Goal: Information Seeking & Learning: Learn about a topic

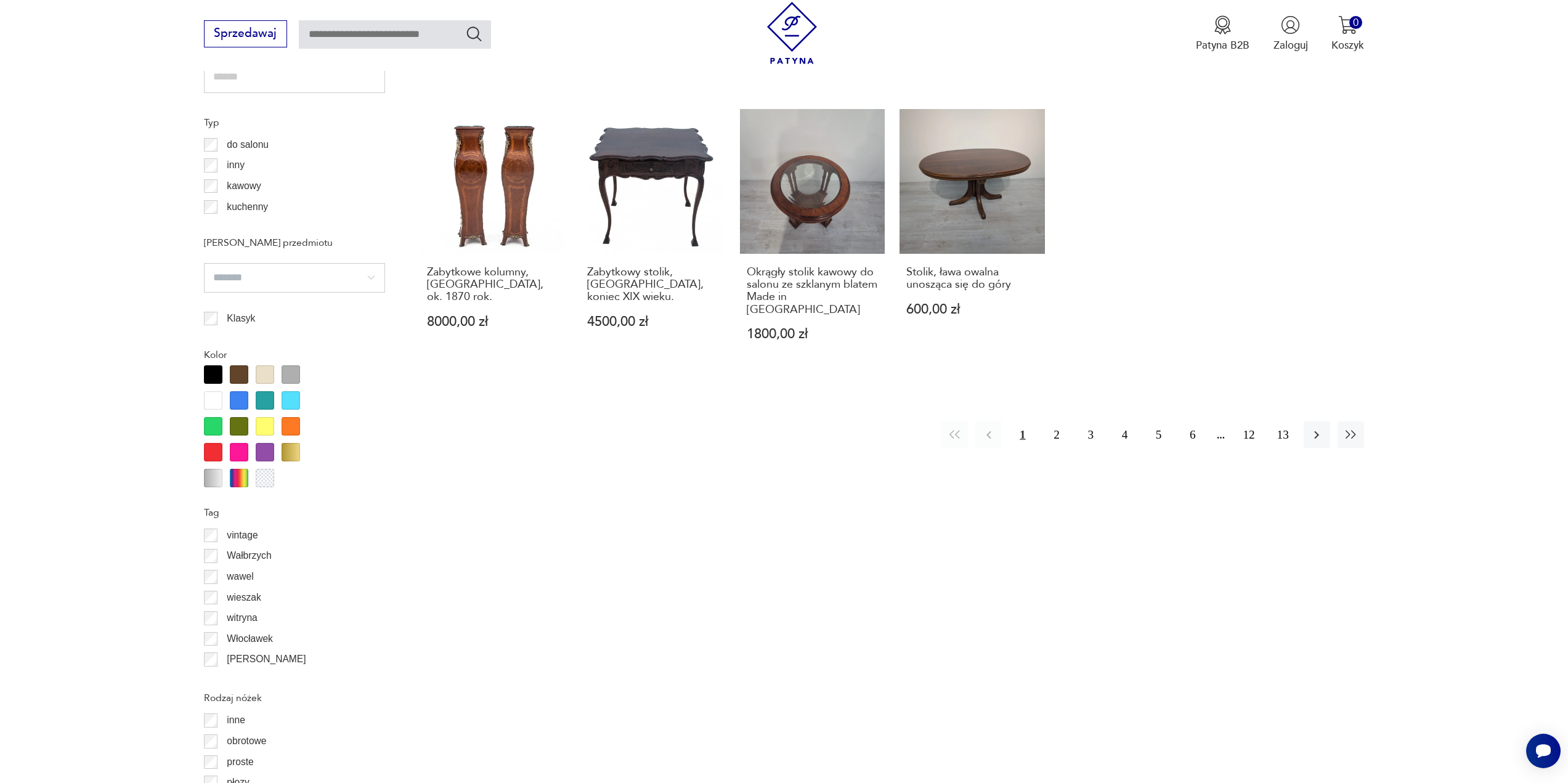
scroll to position [1337, 0]
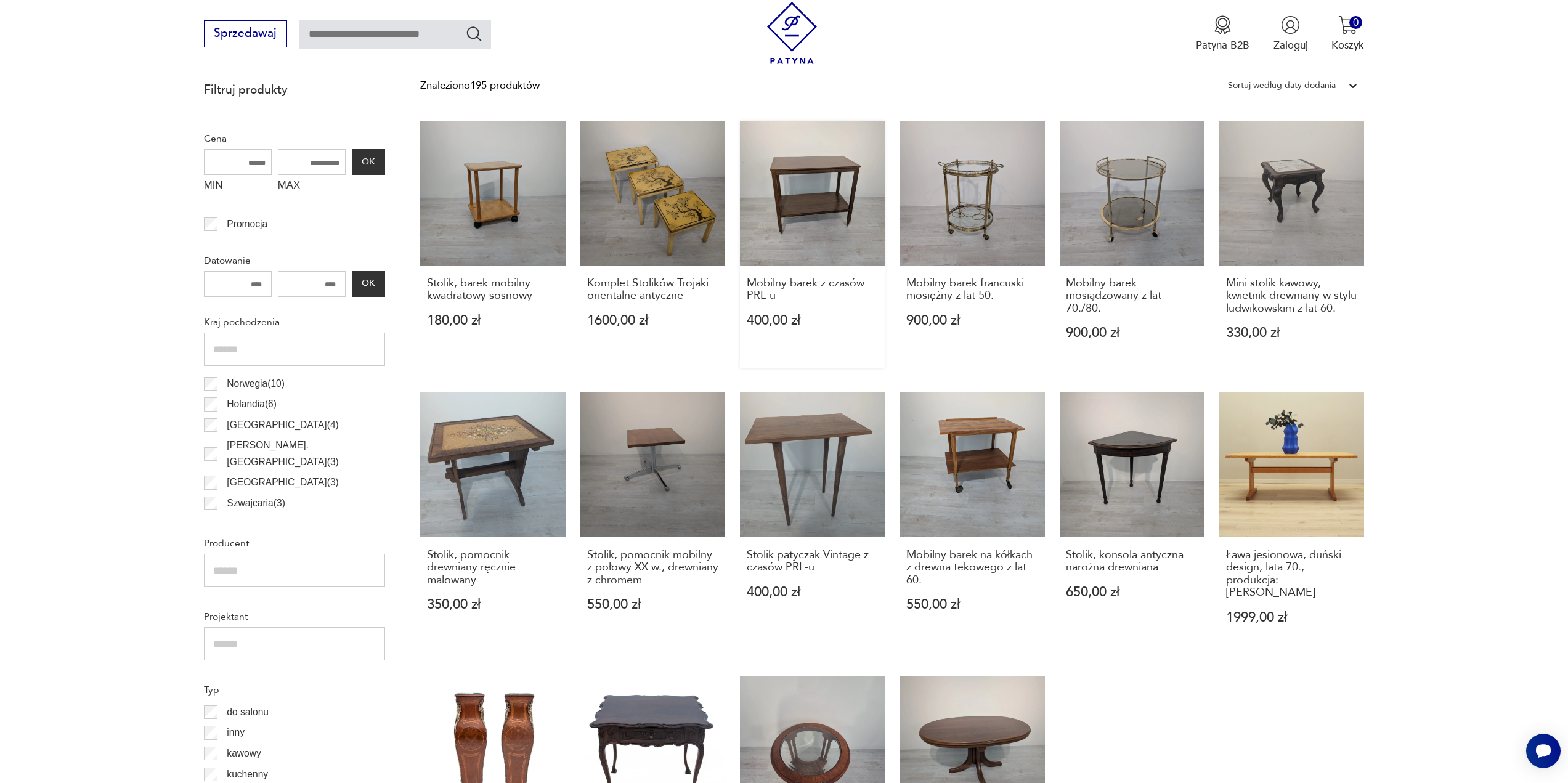
drag, startPoint x: 808, startPoint y: 411, endPoint x: 813, endPoint y: 369, distance: 42.3
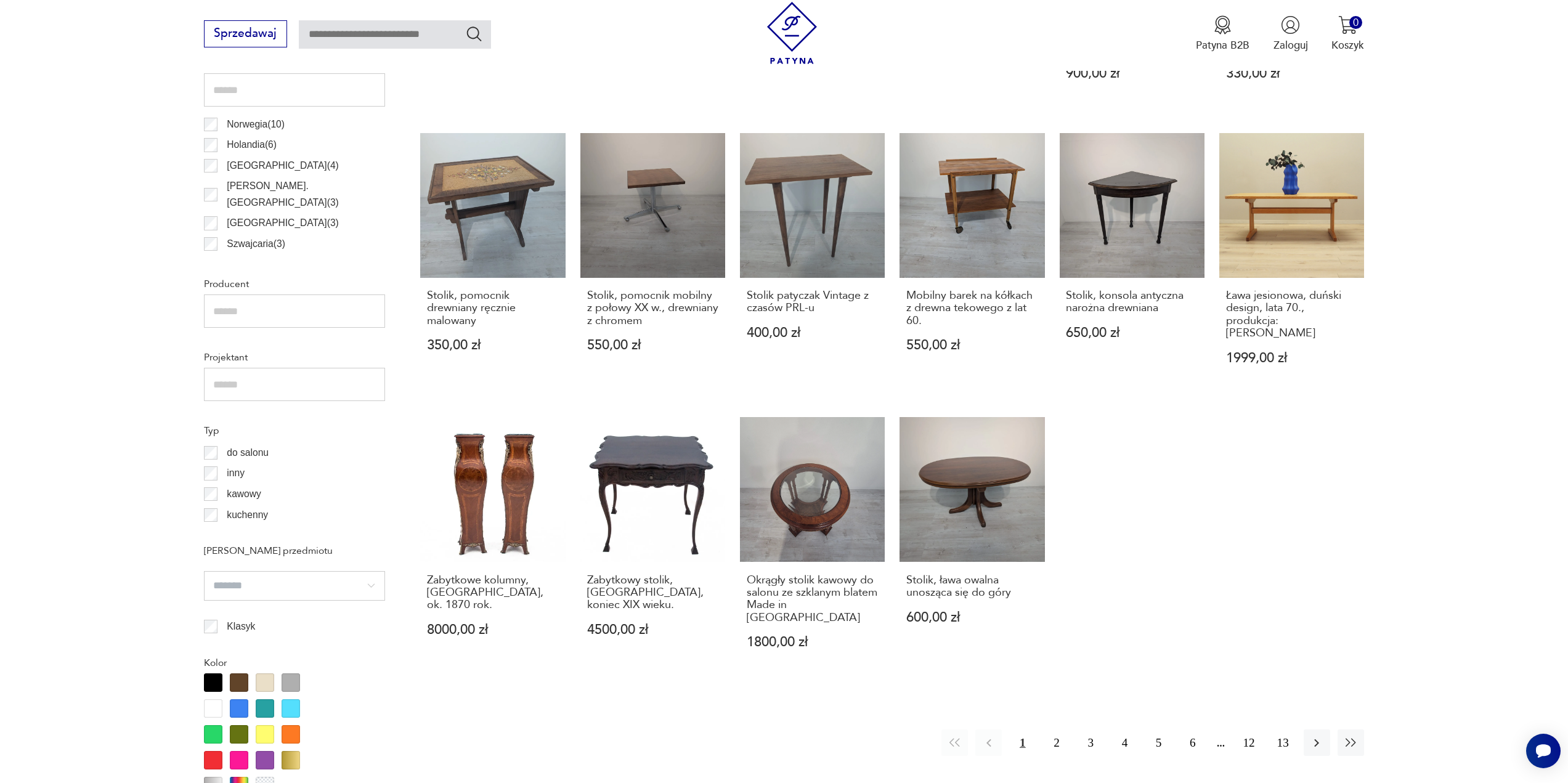
scroll to position [750, 0]
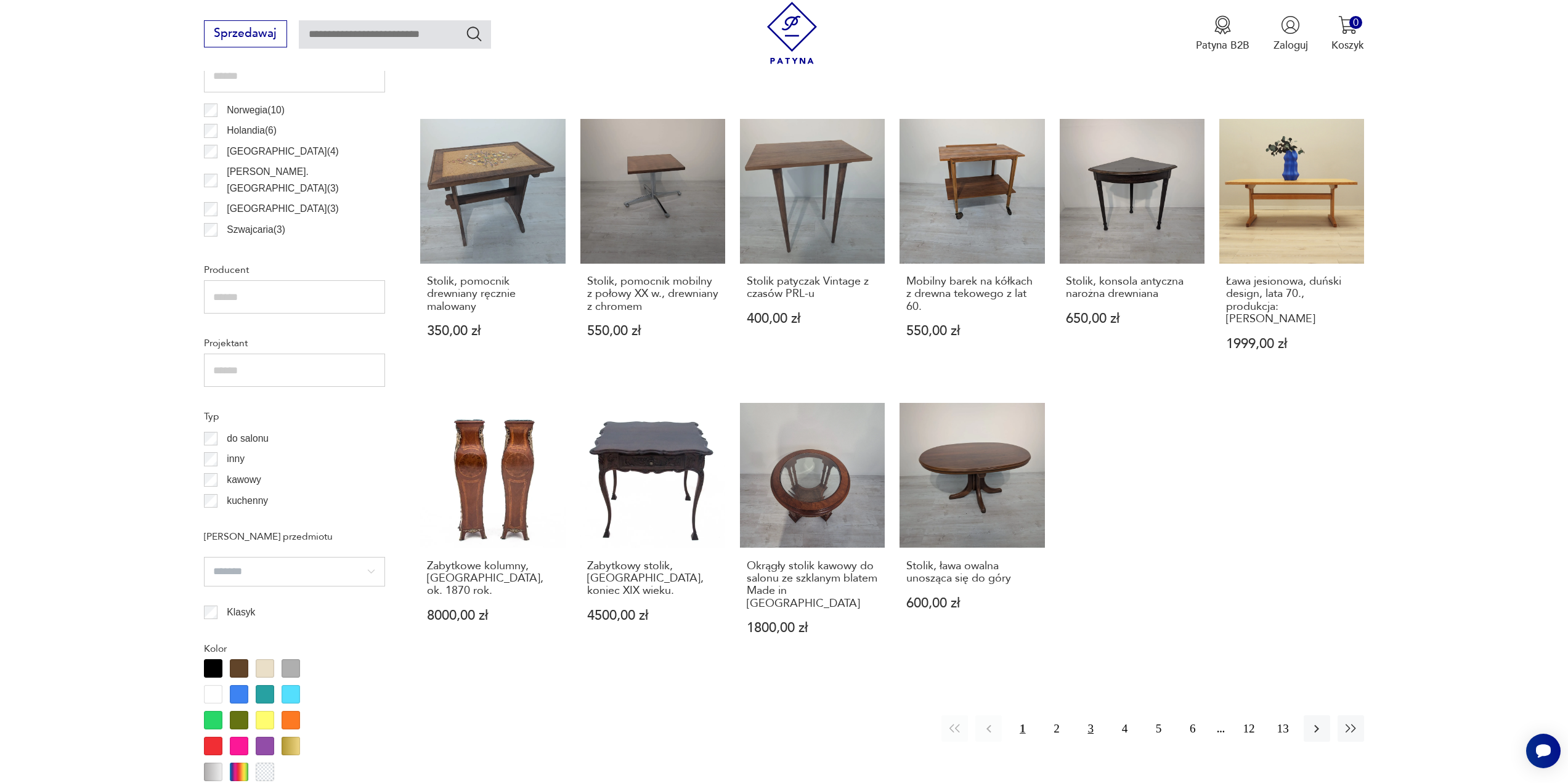
click at [1085, 715] on button "3" at bounding box center [1091, 728] width 27 height 27
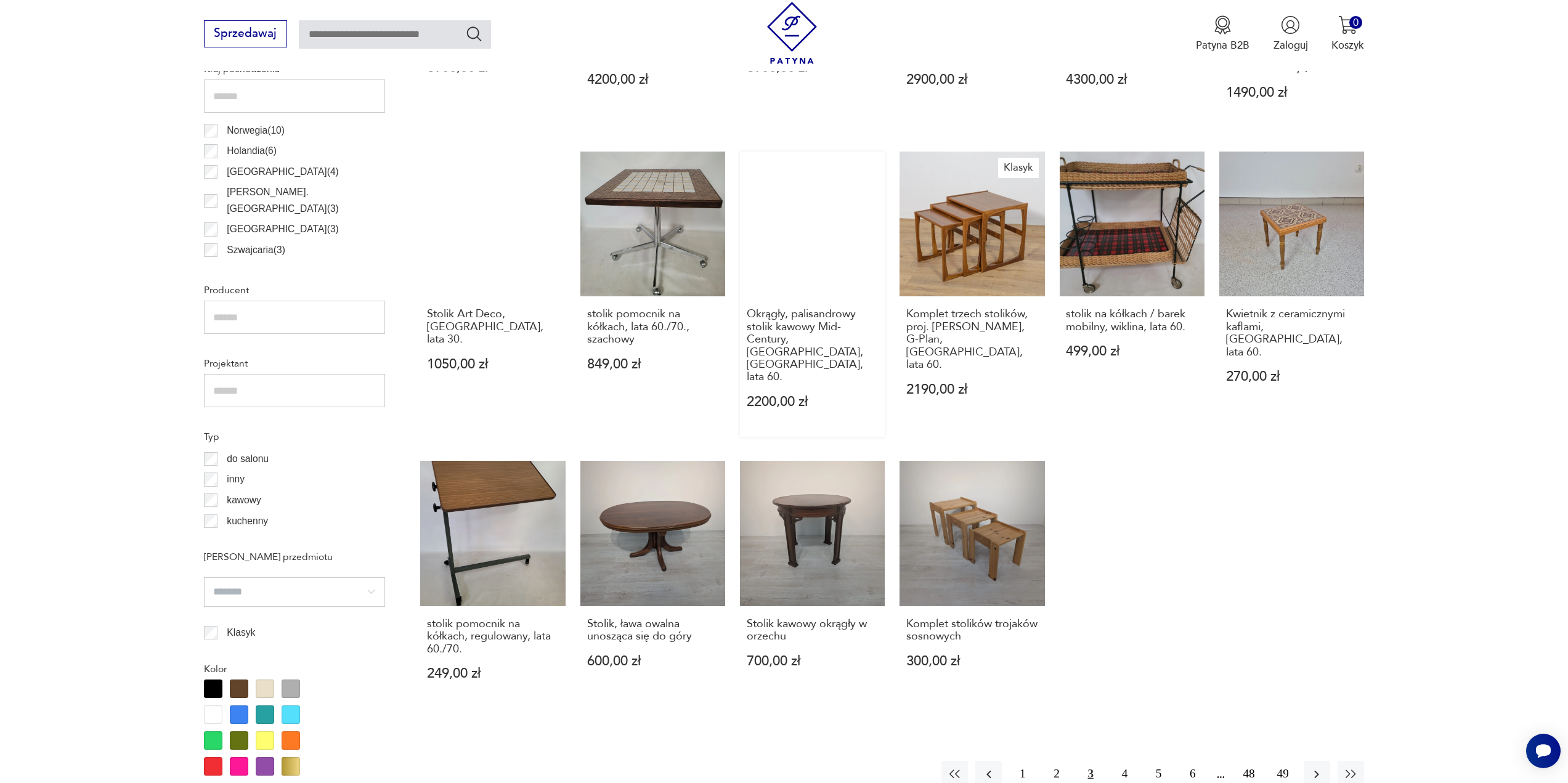
scroll to position [797, 0]
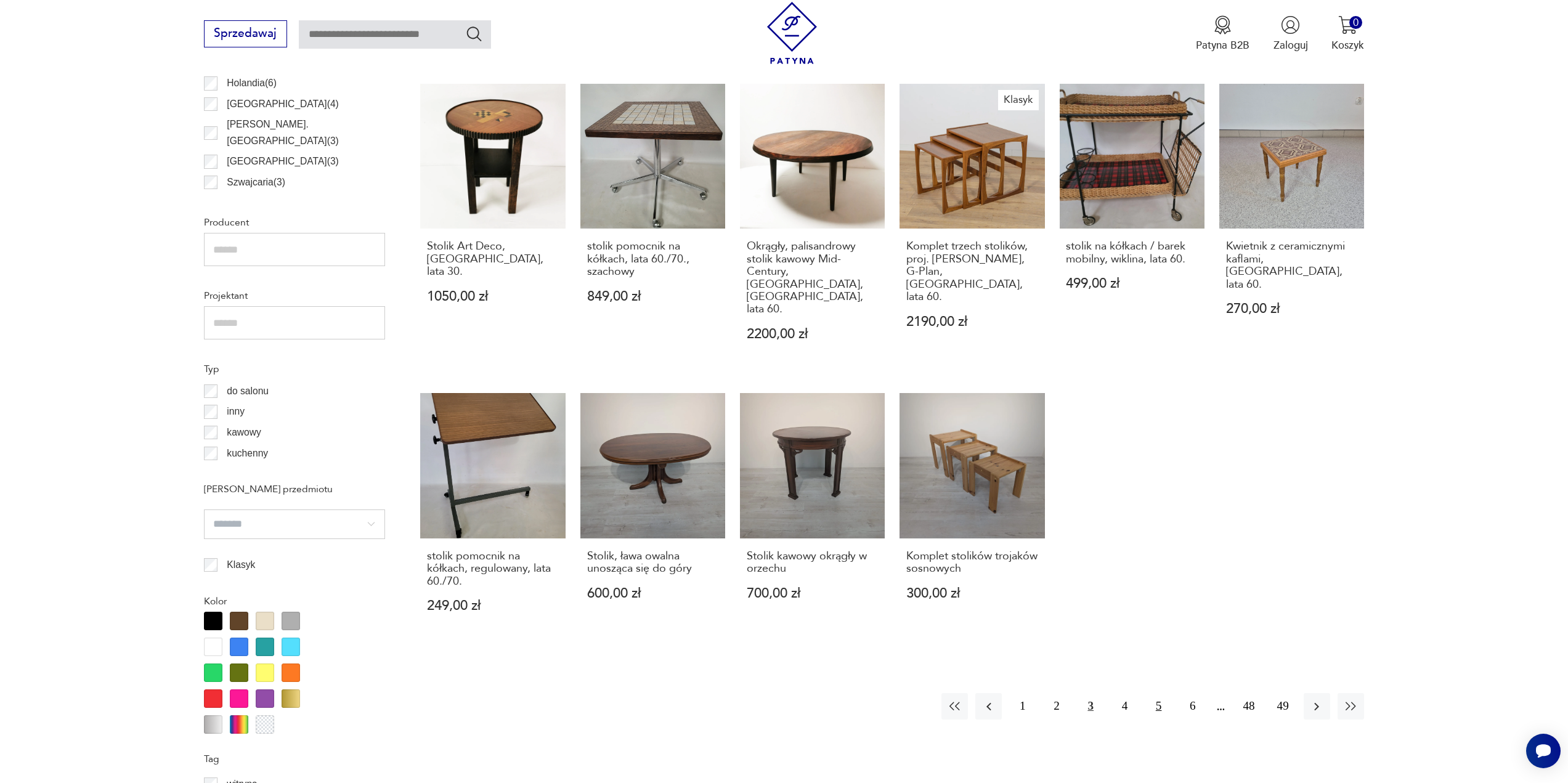
click at [1166, 693] on button "5" at bounding box center [1159, 706] width 27 height 27
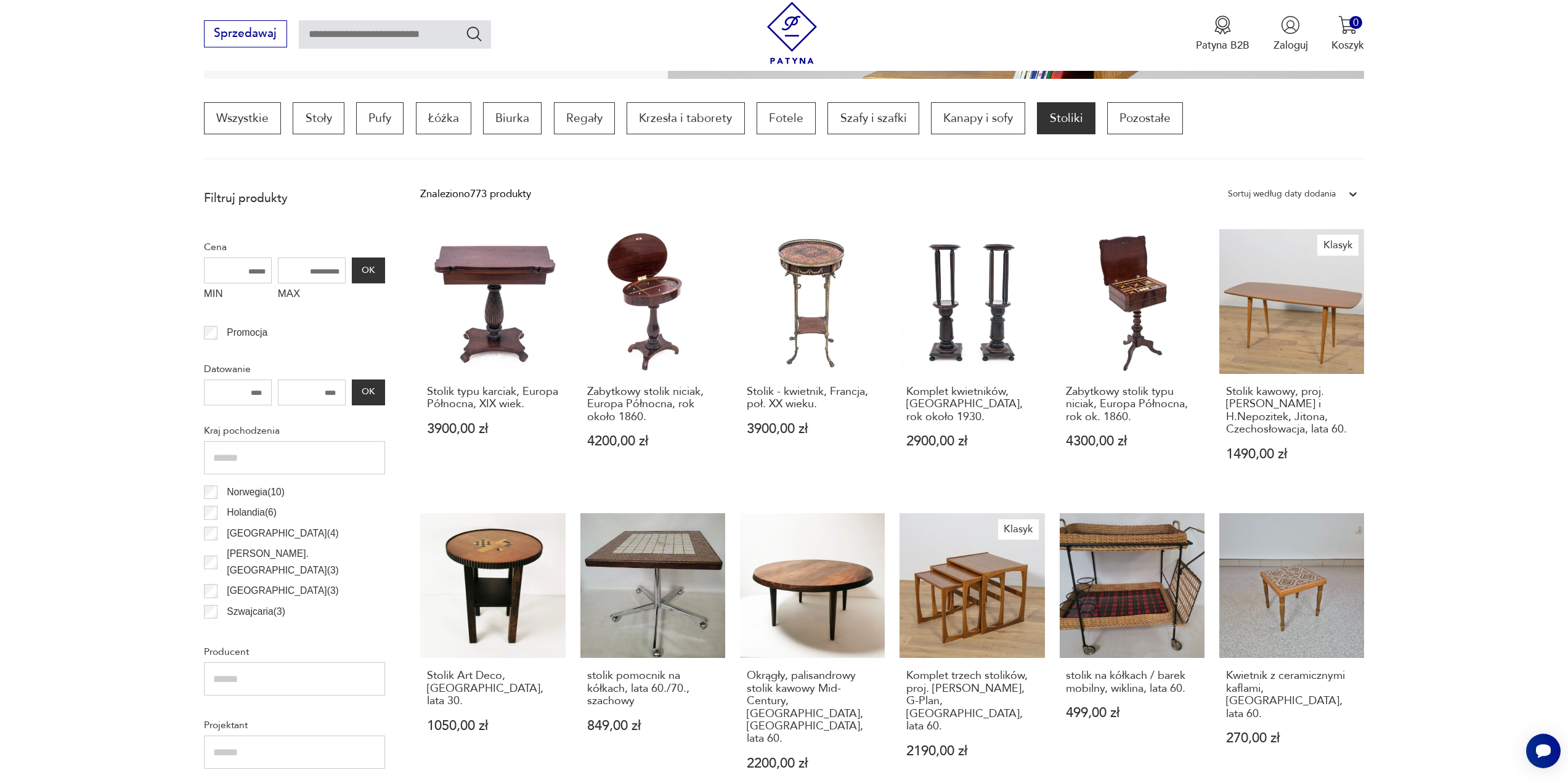
scroll to position [366, 0]
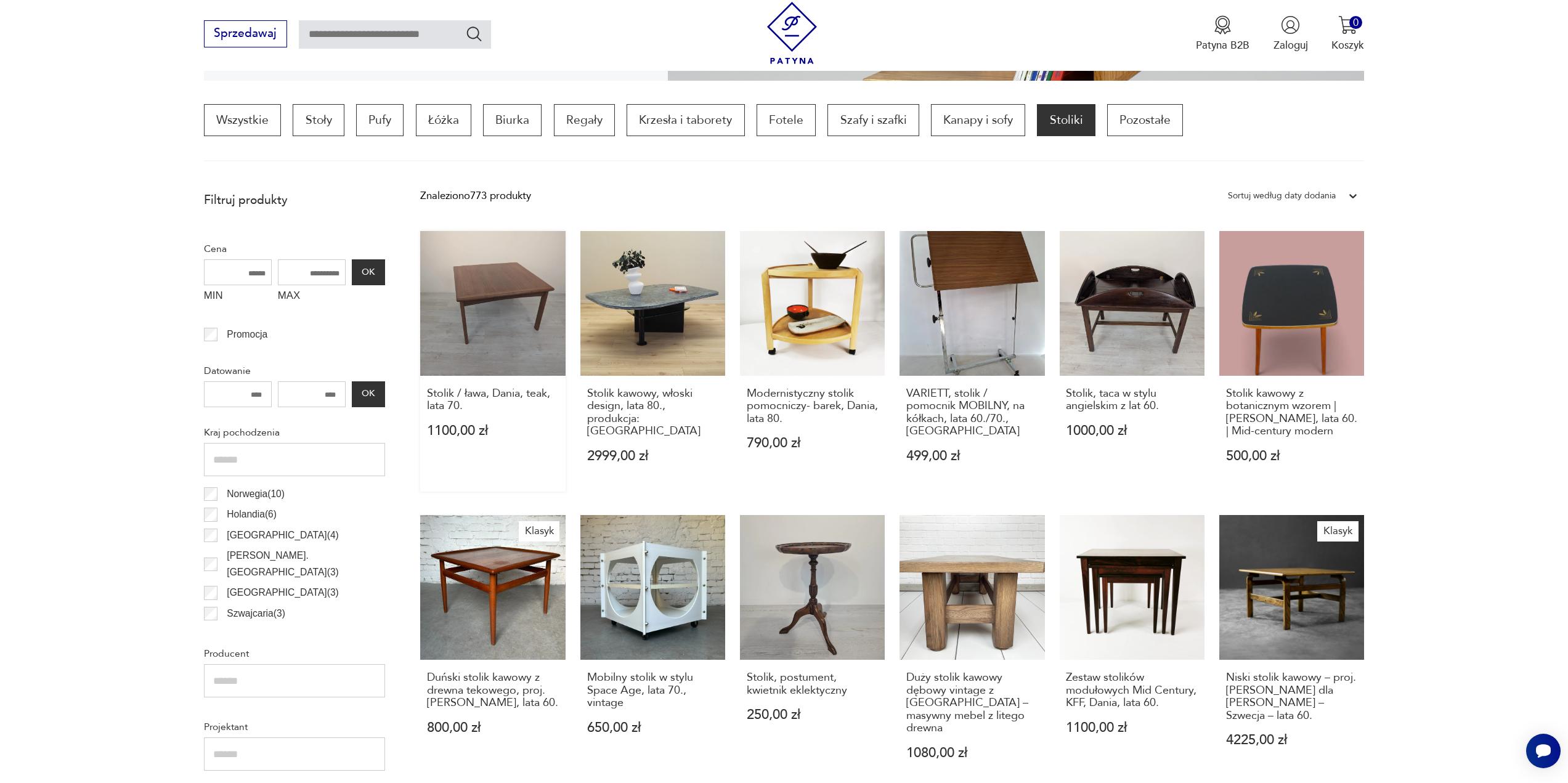
click at [480, 317] on link "Stolik / ława, Dania, teak, lata 70. 1100,00 zł" at bounding box center [492, 361] width 145 height 261
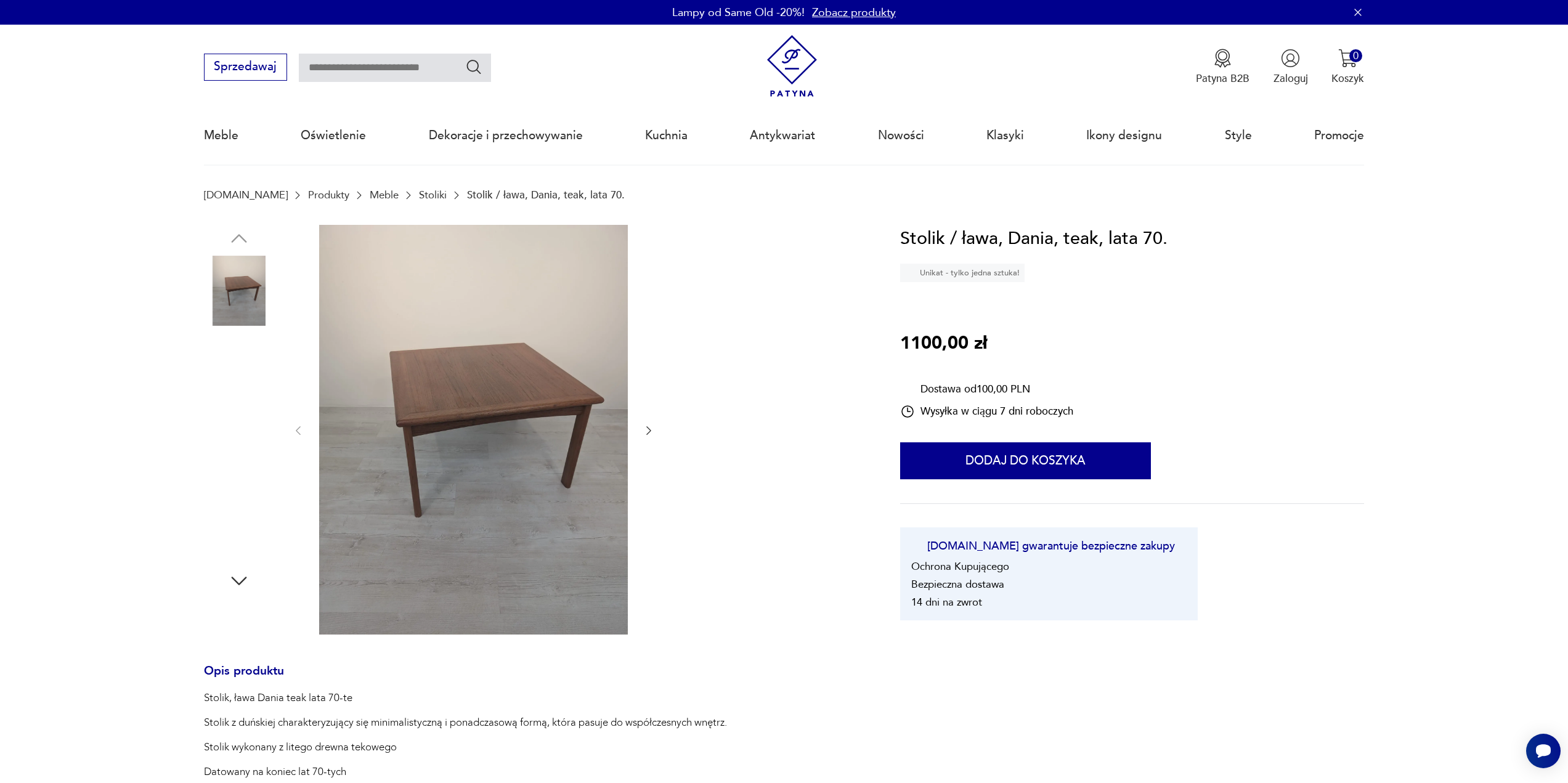
click at [223, 374] on img at bounding box center [239, 369] width 70 height 70
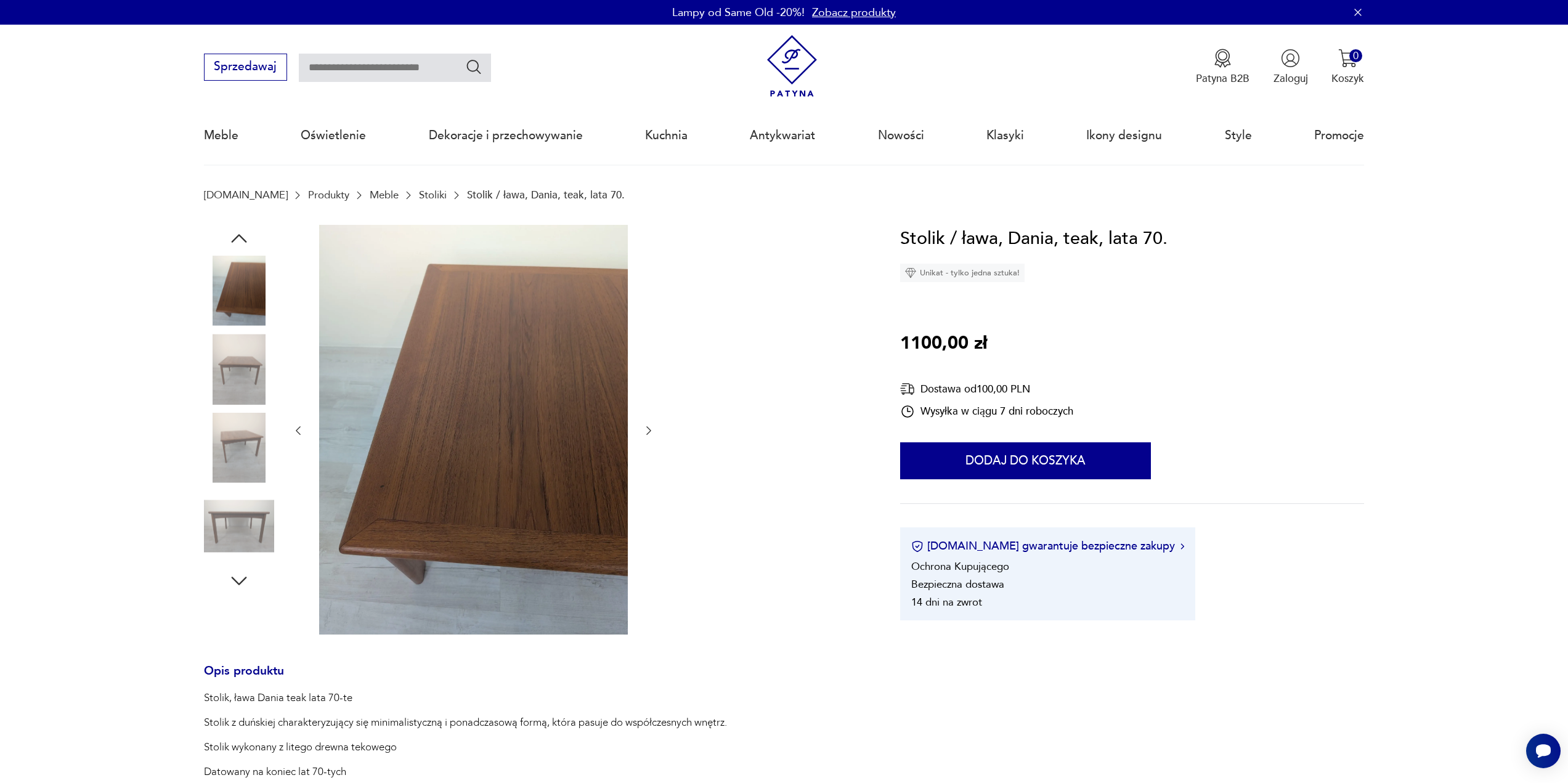
click at [245, 410] on div at bounding box center [239, 331] width 70 height 308
click at [245, 444] on img at bounding box center [239, 447] width 70 height 70
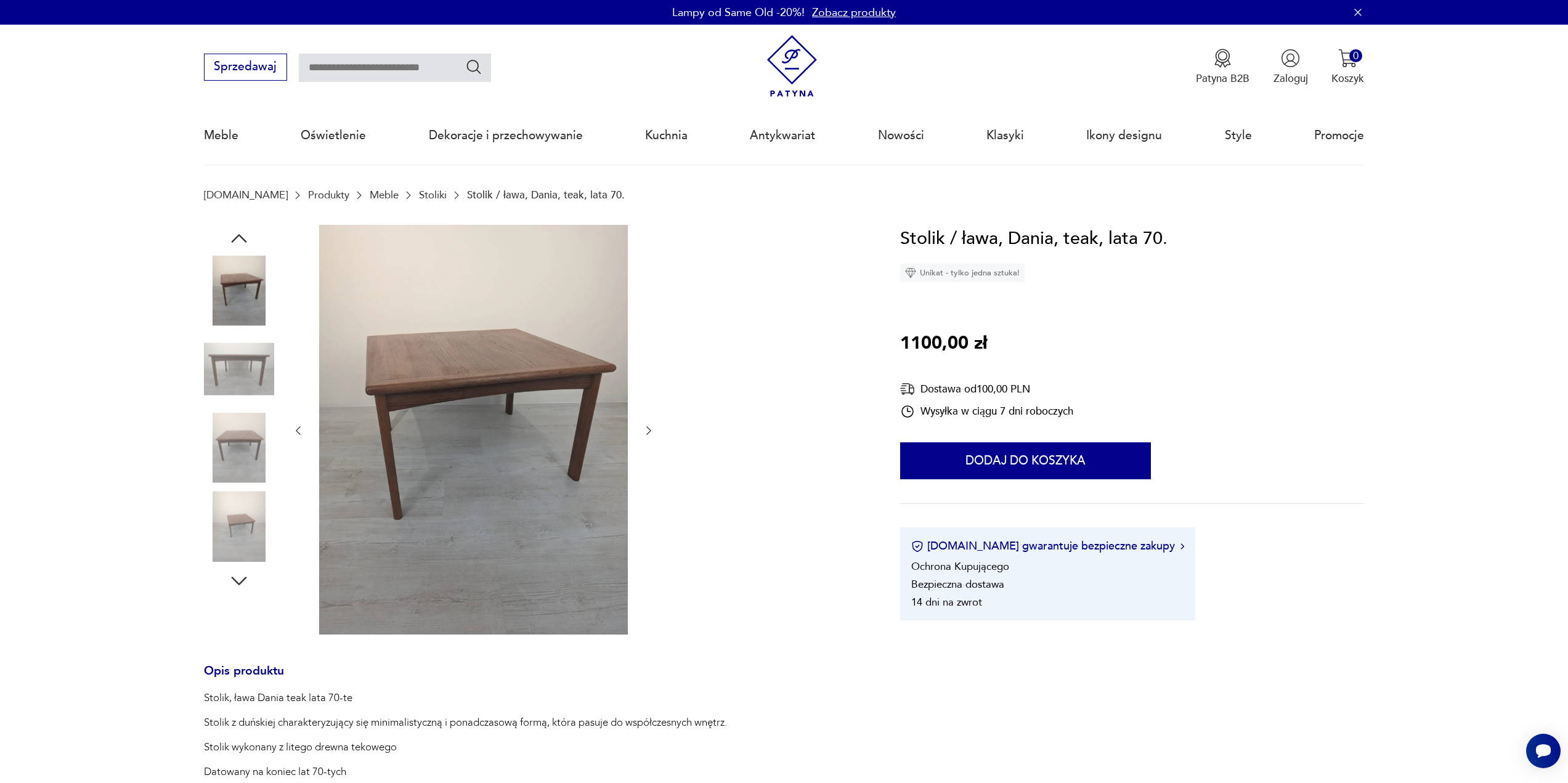
click at [247, 481] on img at bounding box center [239, 447] width 70 height 70
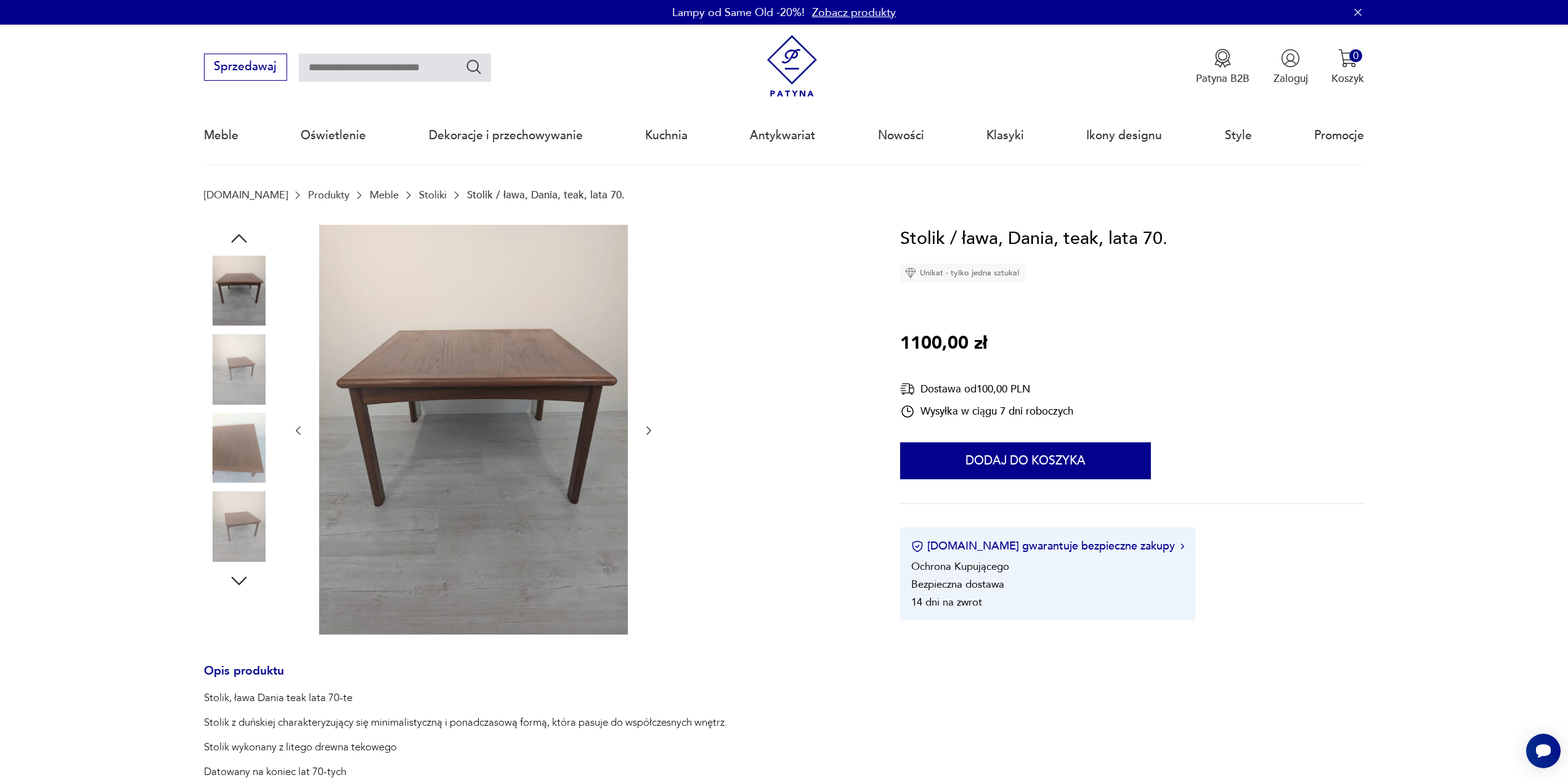
click at [210, 452] on img at bounding box center [239, 447] width 70 height 70
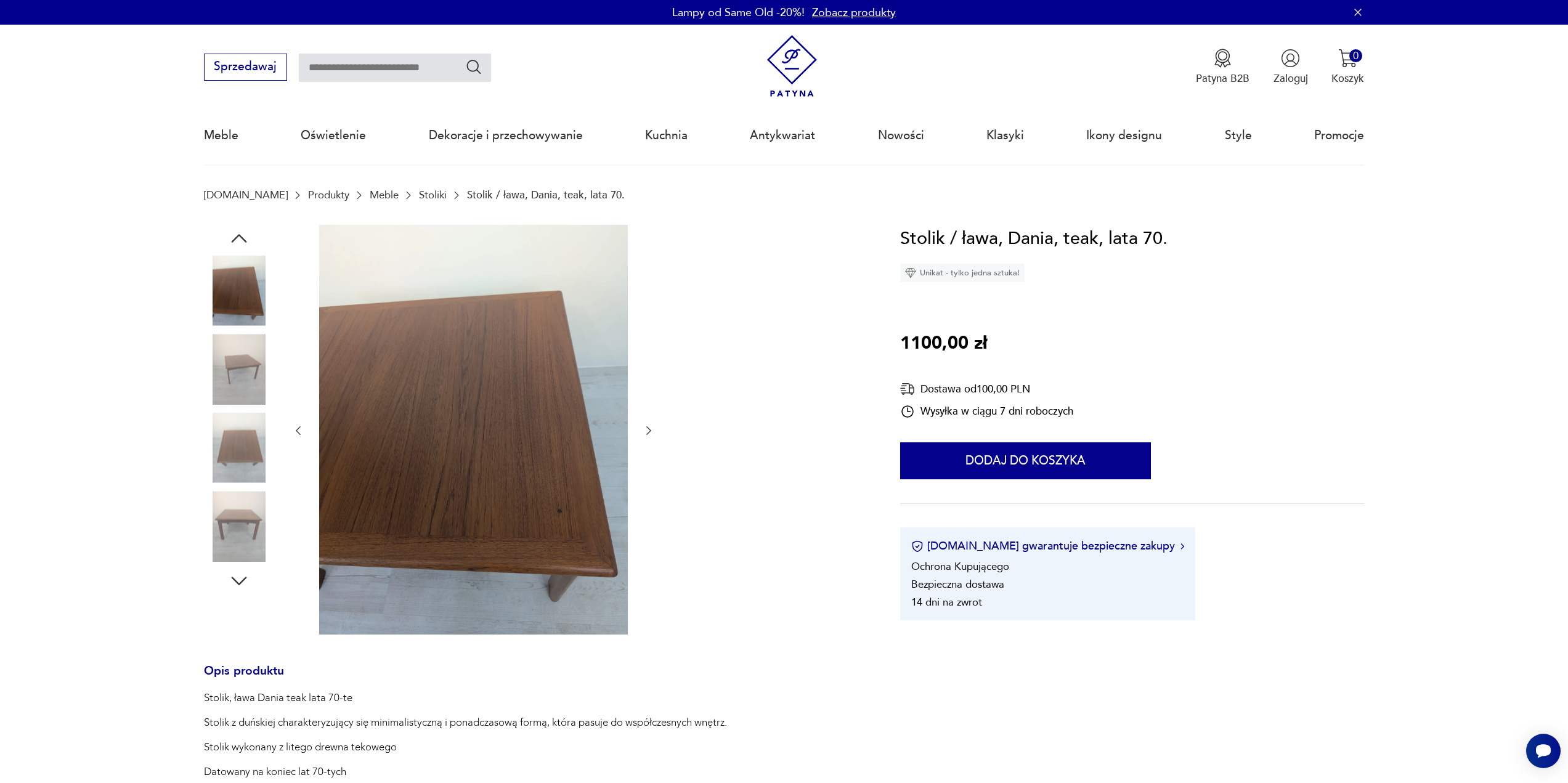
click at [528, 404] on img at bounding box center [473, 429] width 309 height 409
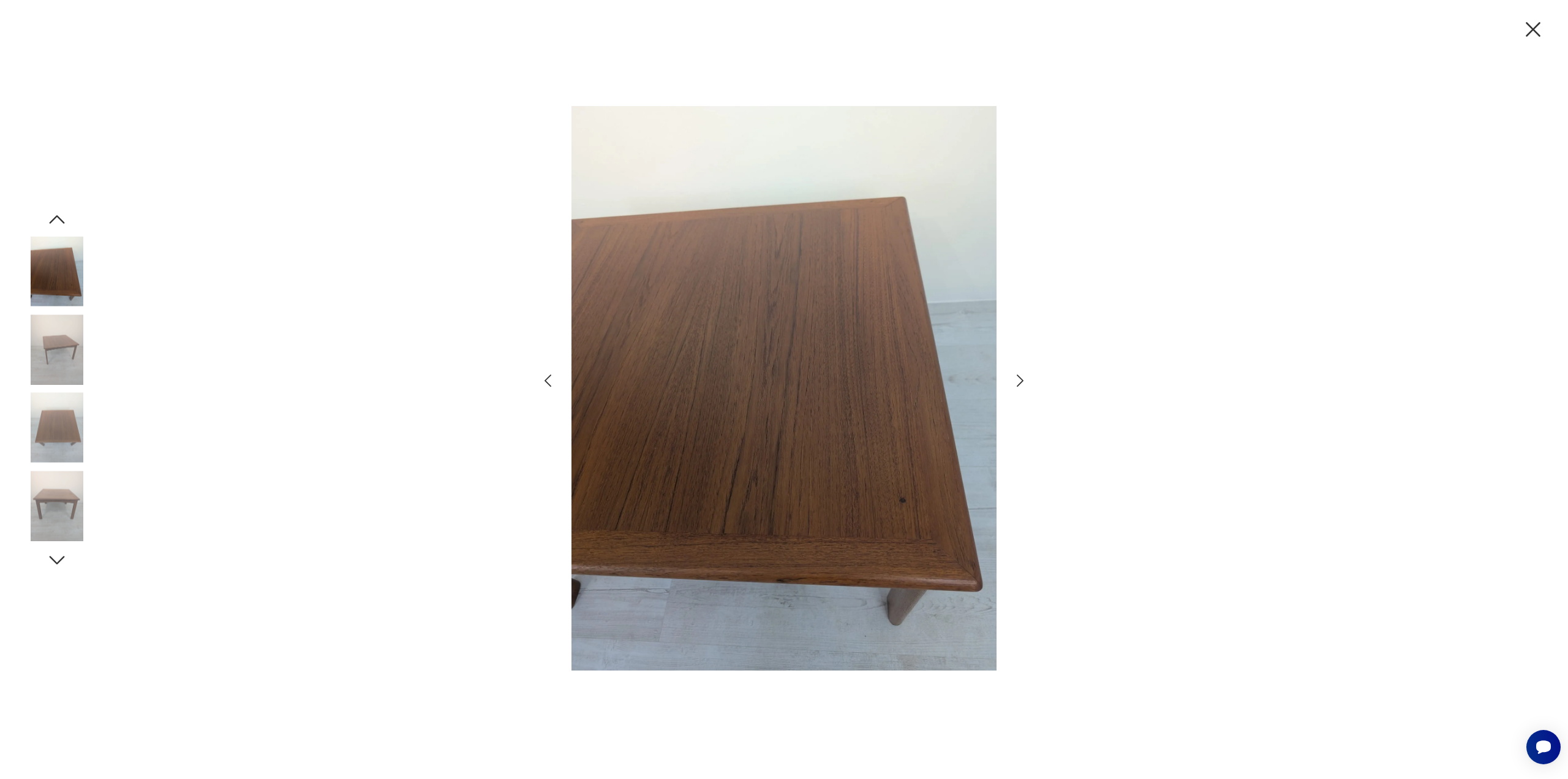
click at [52, 445] on img at bounding box center [57, 427] width 70 height 70
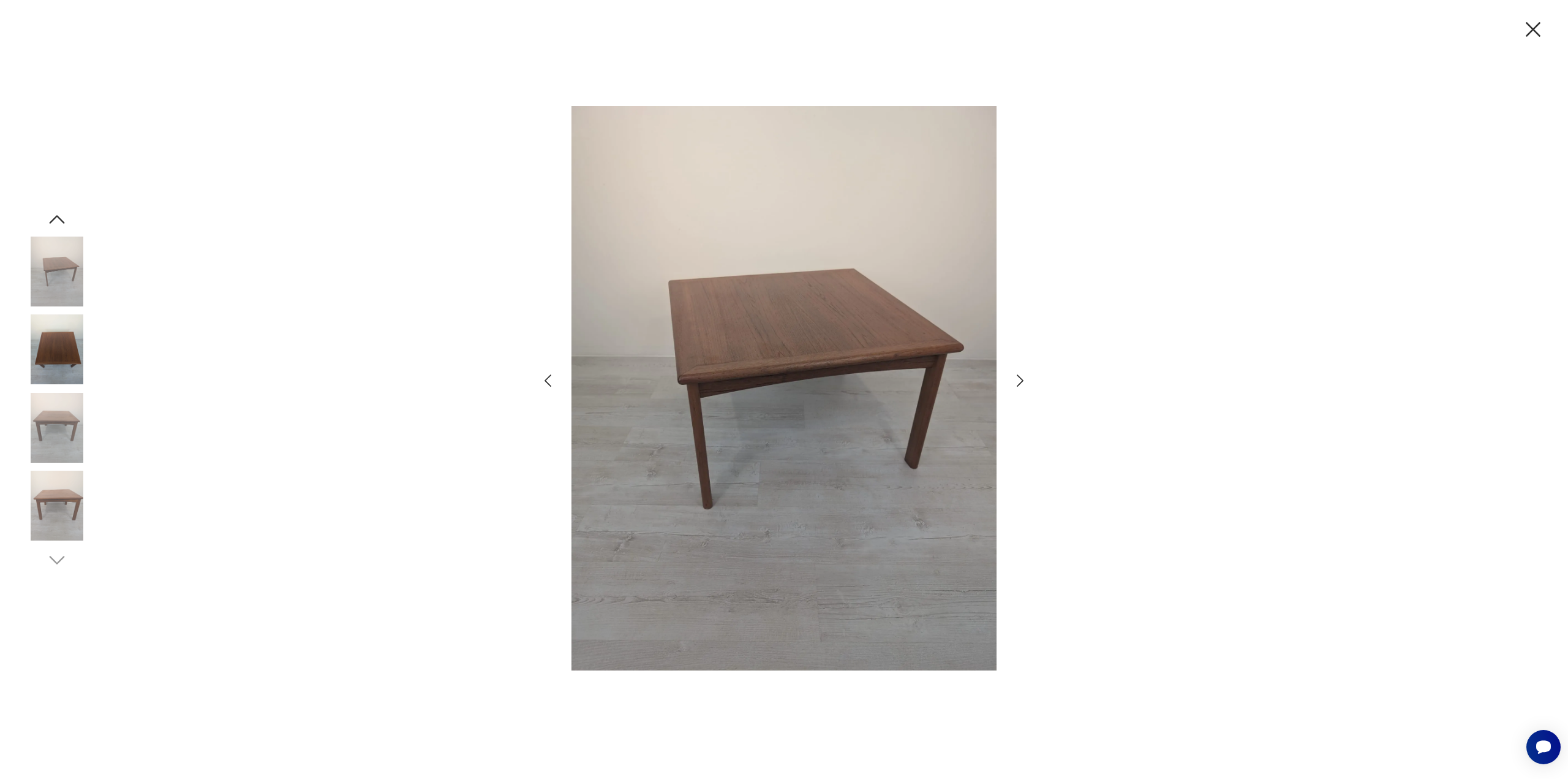
click at [52, 445] on img at bounding box center [57, 427] width 70 height 70
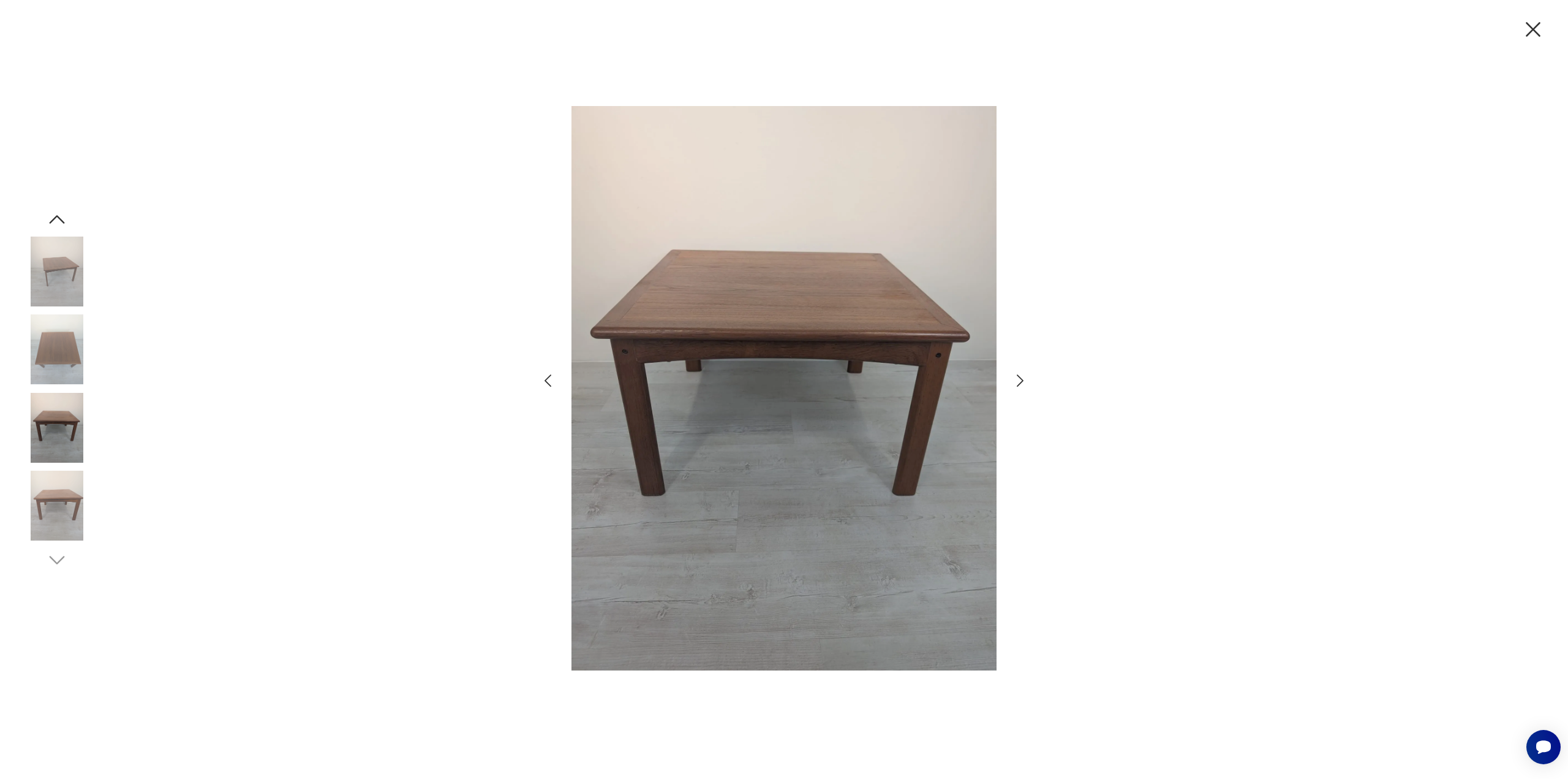
click at [76, 476] on img at bounding box center [57, 506] width 70 height 70
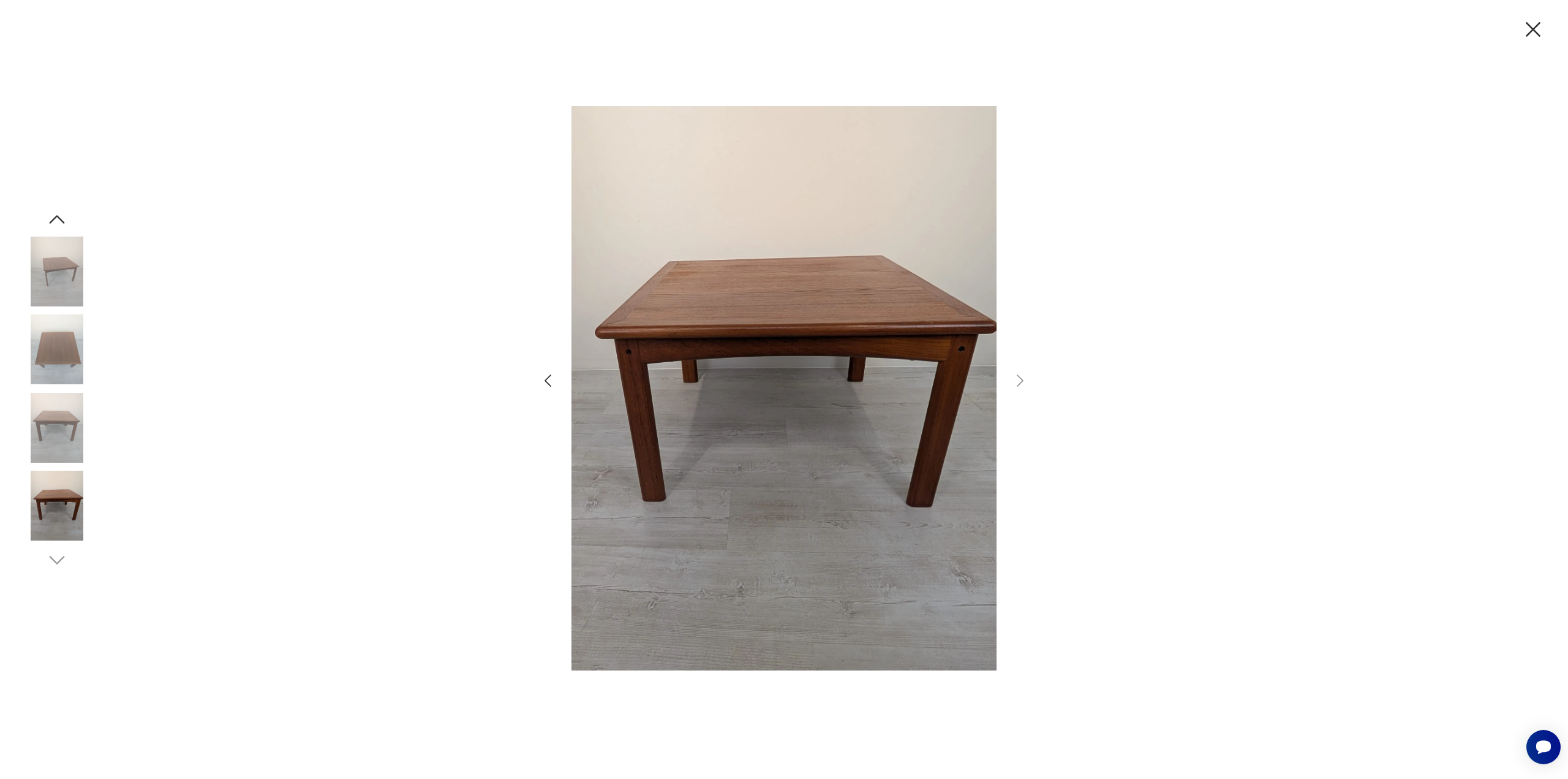
click at [54, 442] on img at bounding box center [57, 427] width 70 height 70
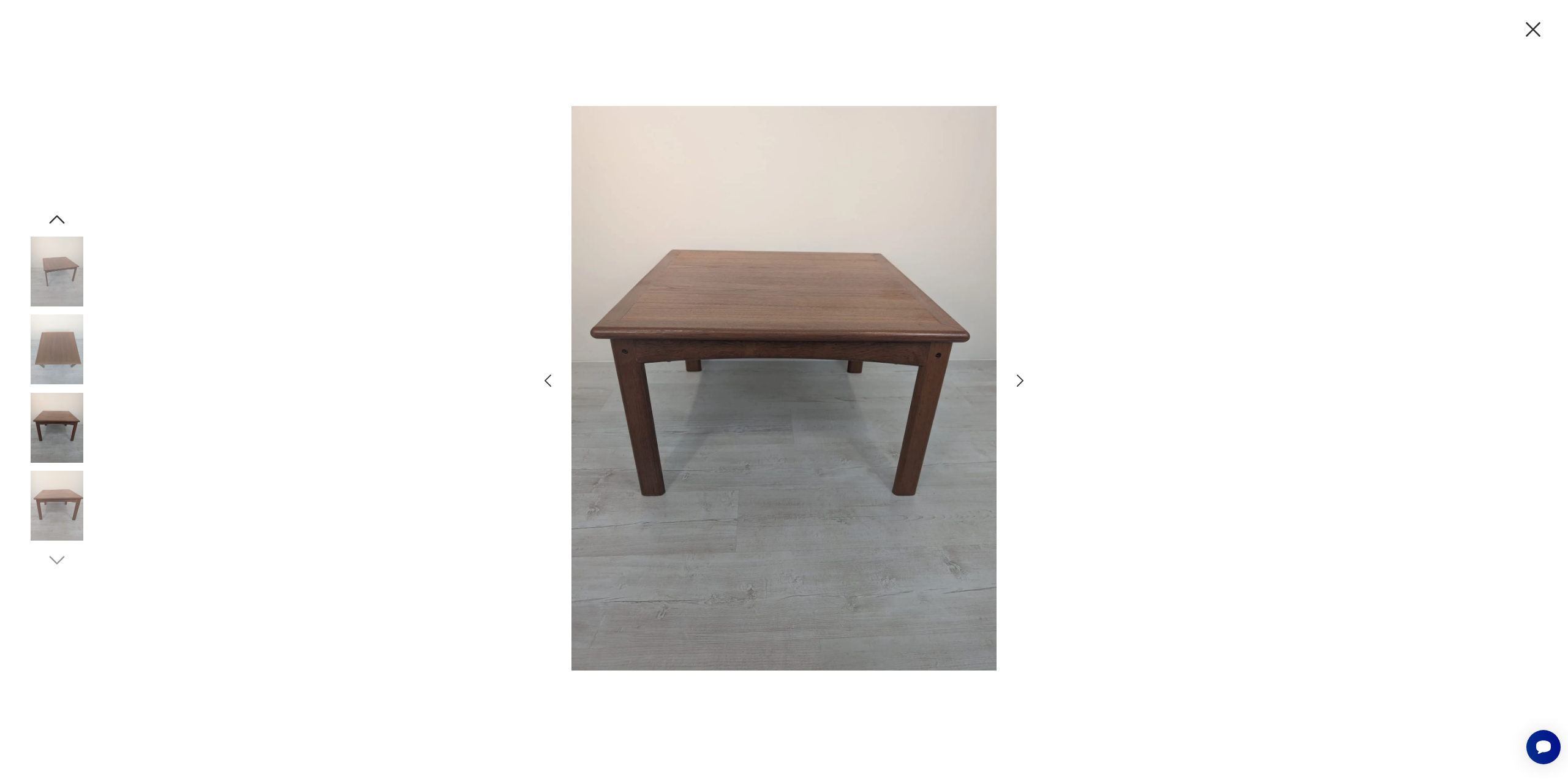
click at [64, 259] on img at bounding box center [57, 271] width 70 height 70
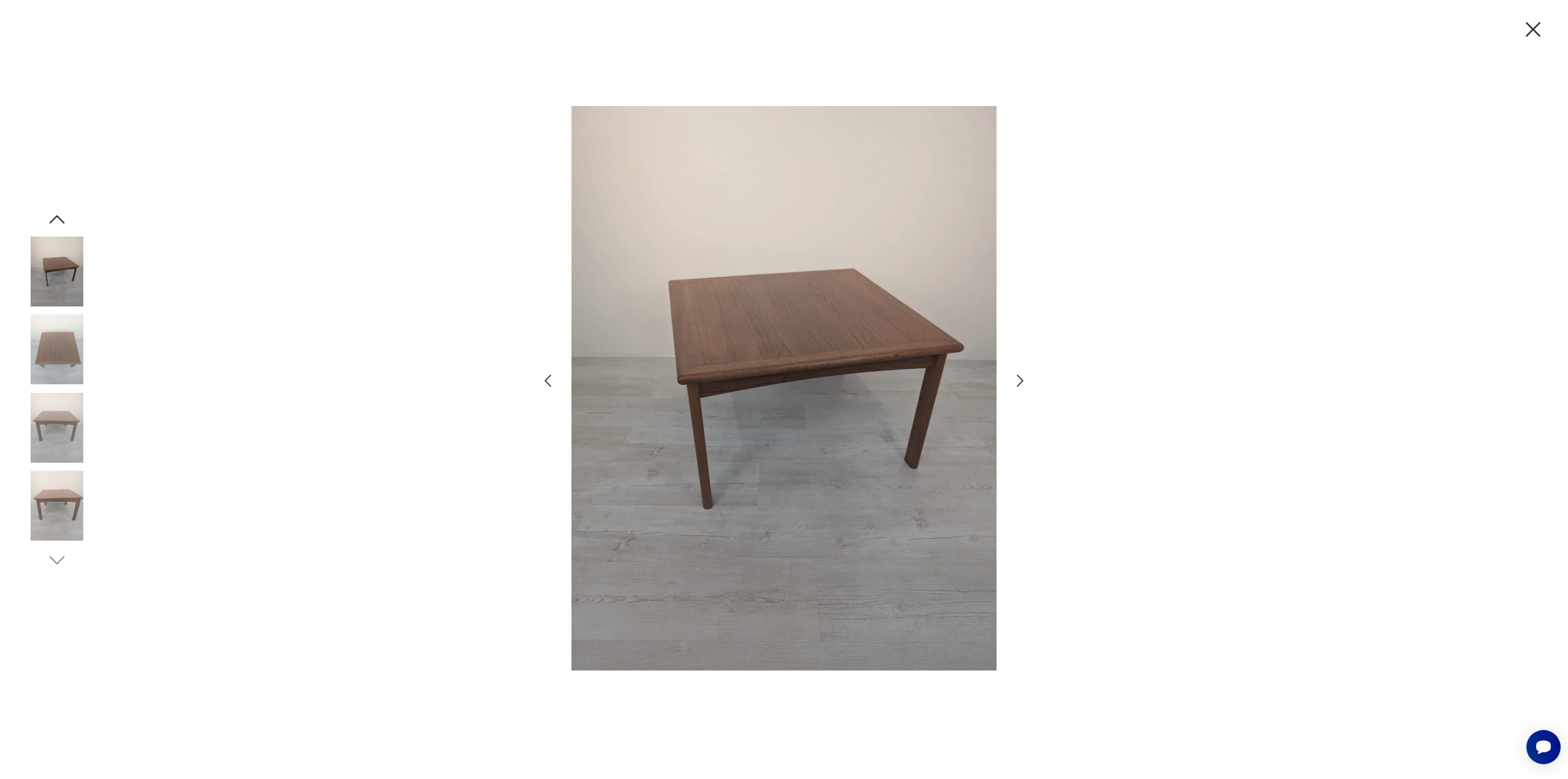
click at [755, 394] on img at bounding box center [784, 389] width 425 height 613
click at [81, 322] on img at bounding box center [57, 349] width 70 height 70
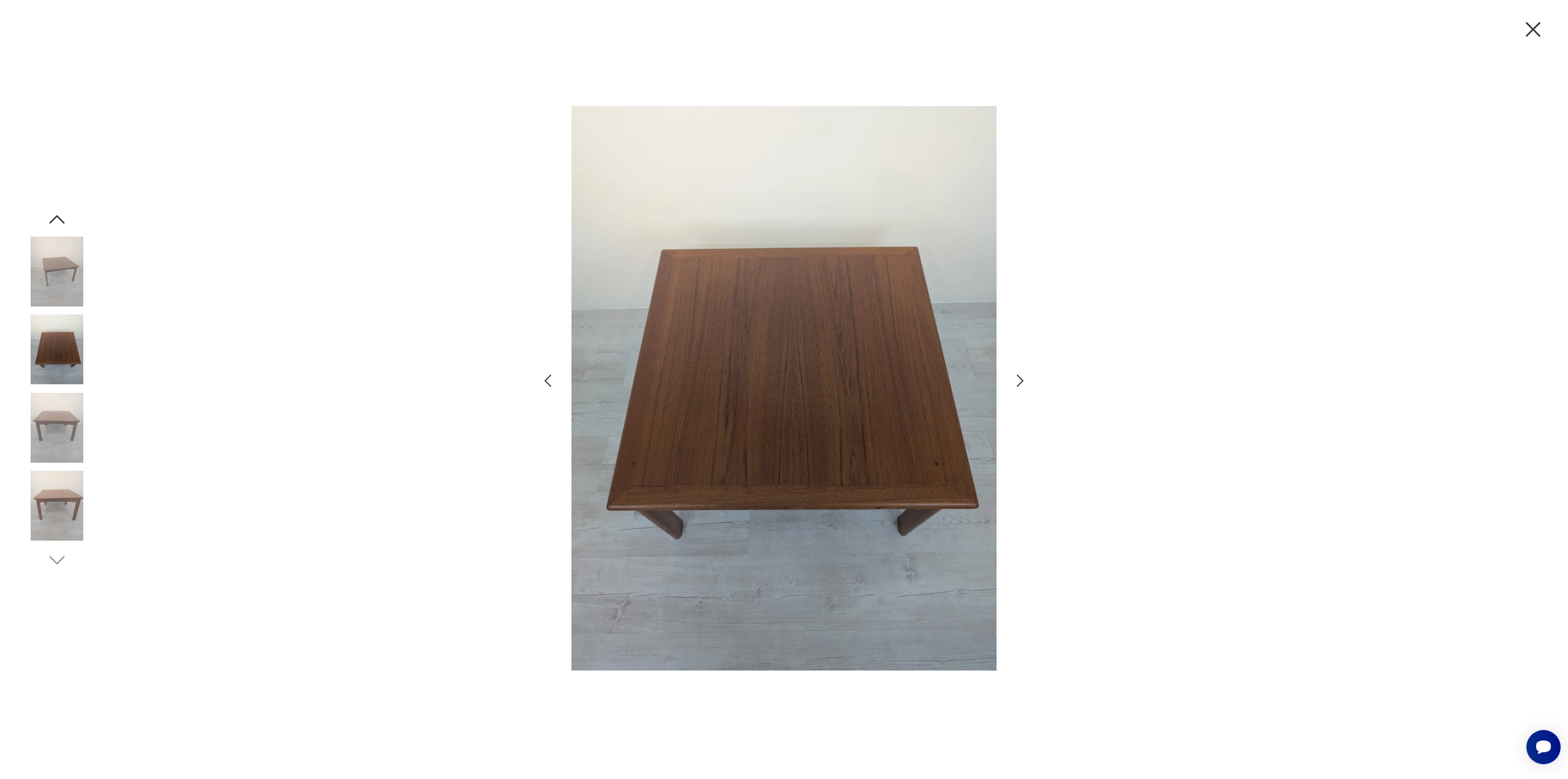
click at [64, 343] on img at bounding box center [57, 349] width 70 height 70
click at [778, 388] on img at bounding box center [784, 389] width 425 height 613
click at [1023, 385] on icon "button" at bounding box center [1020, 381] width 18 height 18
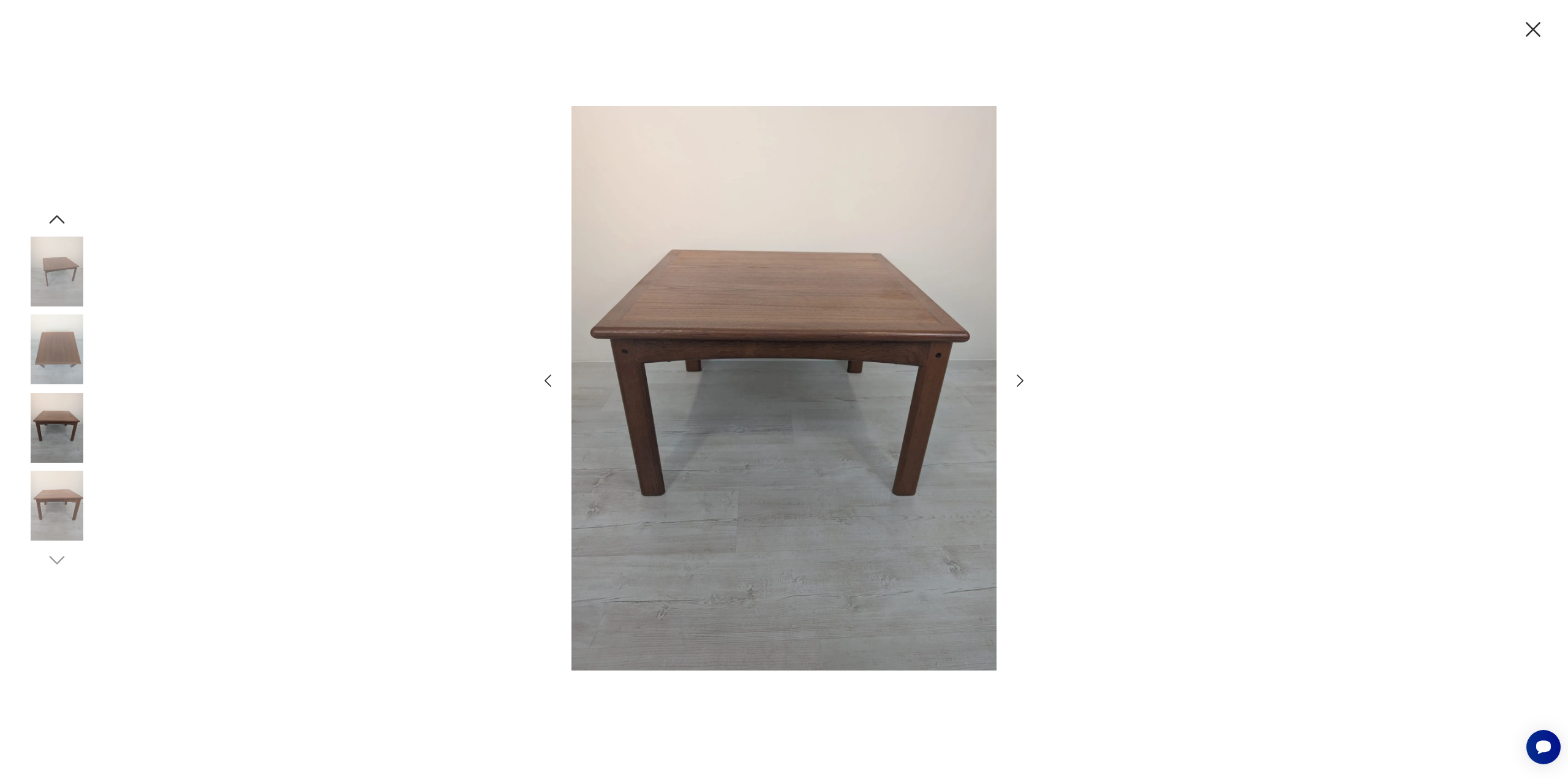
click at [1023, 385] on icon "button" at bounding box center [1020, 381] width 18 height 18
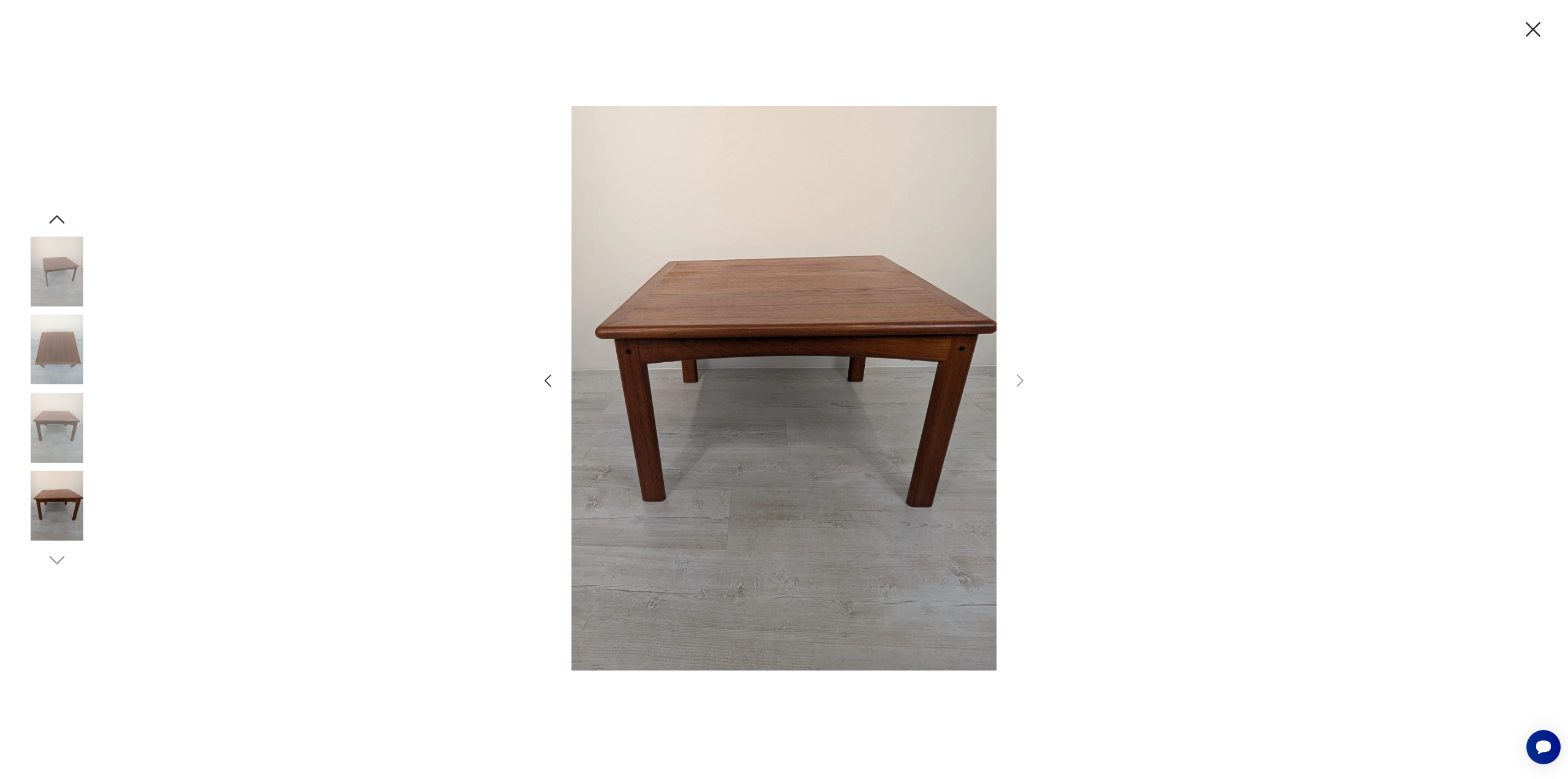
click at [32, 503] on img at bounding box center [57, 506] width 70 height 70
click at [68, 402] on img at bounding box center [57, 427] width 70 height 70
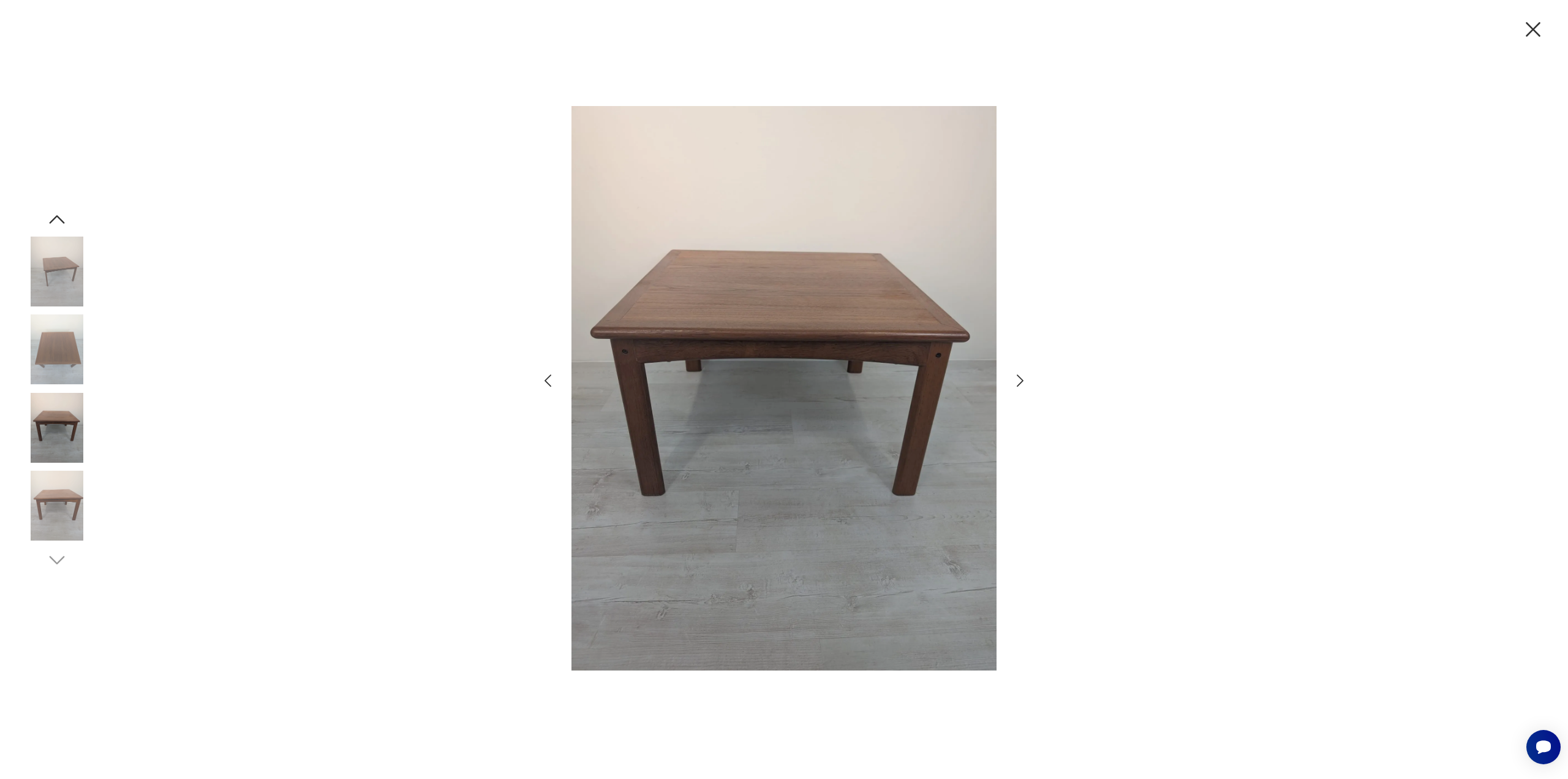
click at [87, 317] on img at bounding box center [57, 349] width 70 height 70
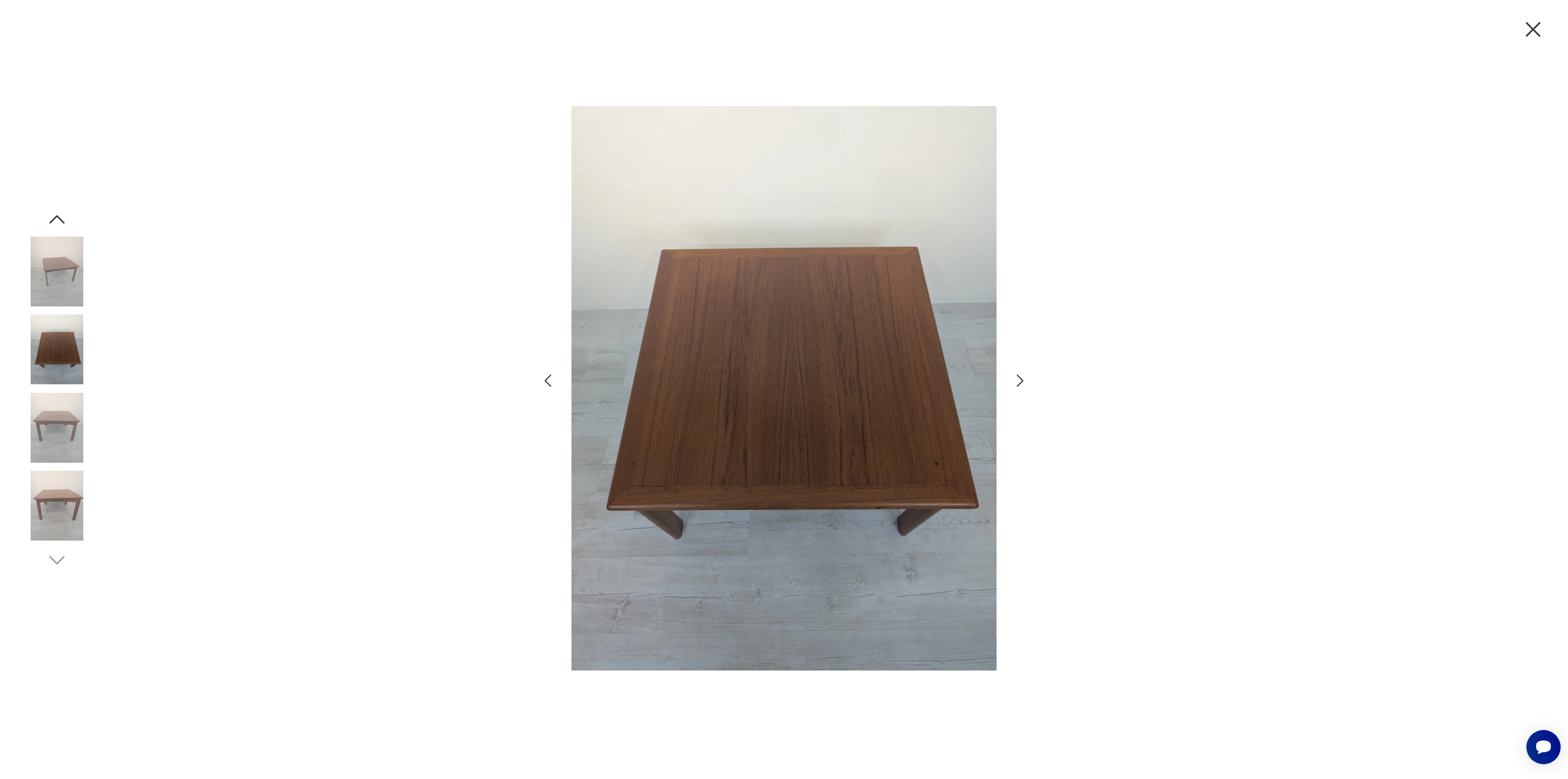
click at [1537, 15] on div at bounding box center [784, 390] width 1568 height 779
click at [1539, 29] on icon "button" at bounding box center [1533, 30] width 26 height 26
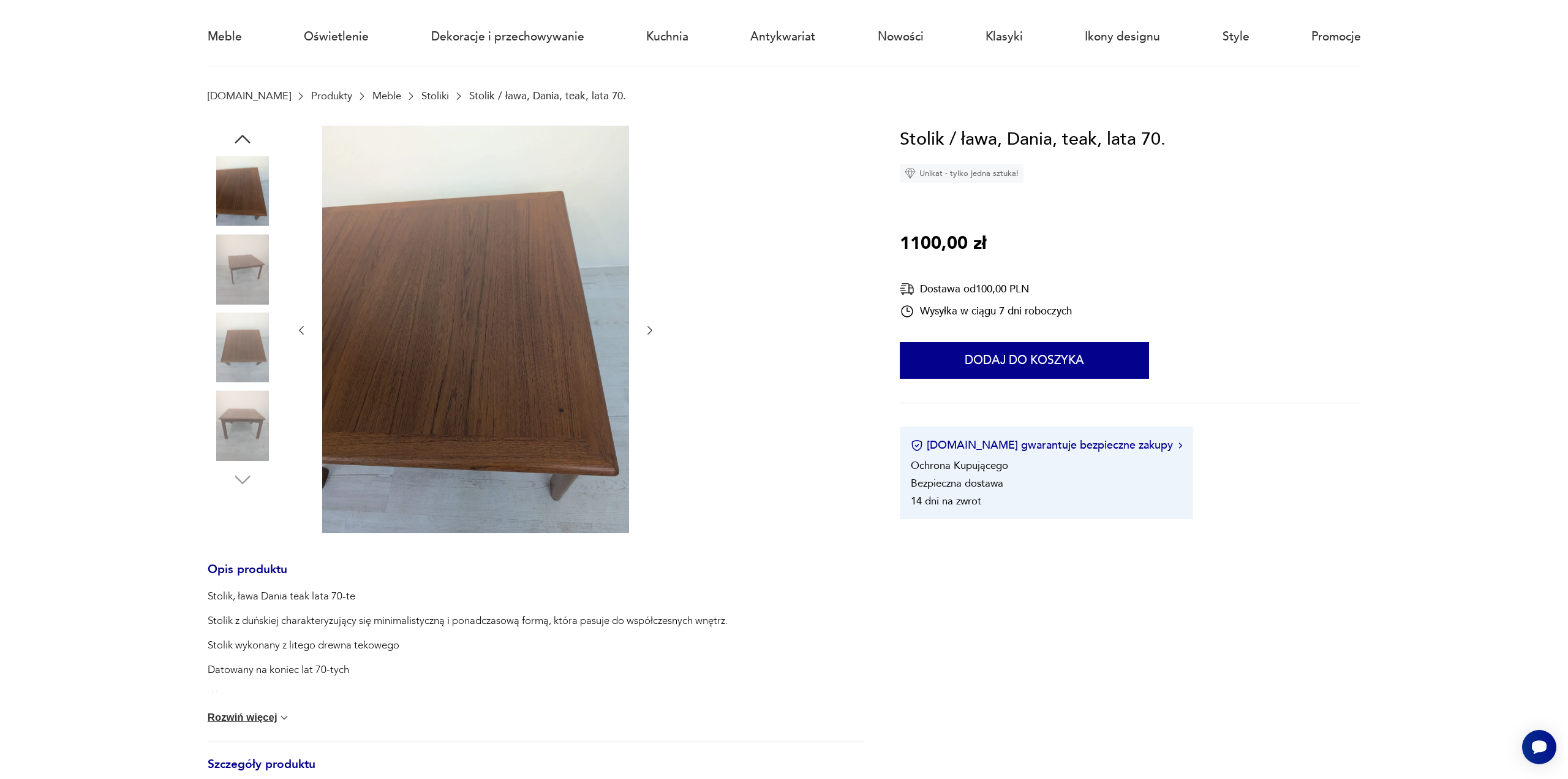
scroll to position [122, 0]
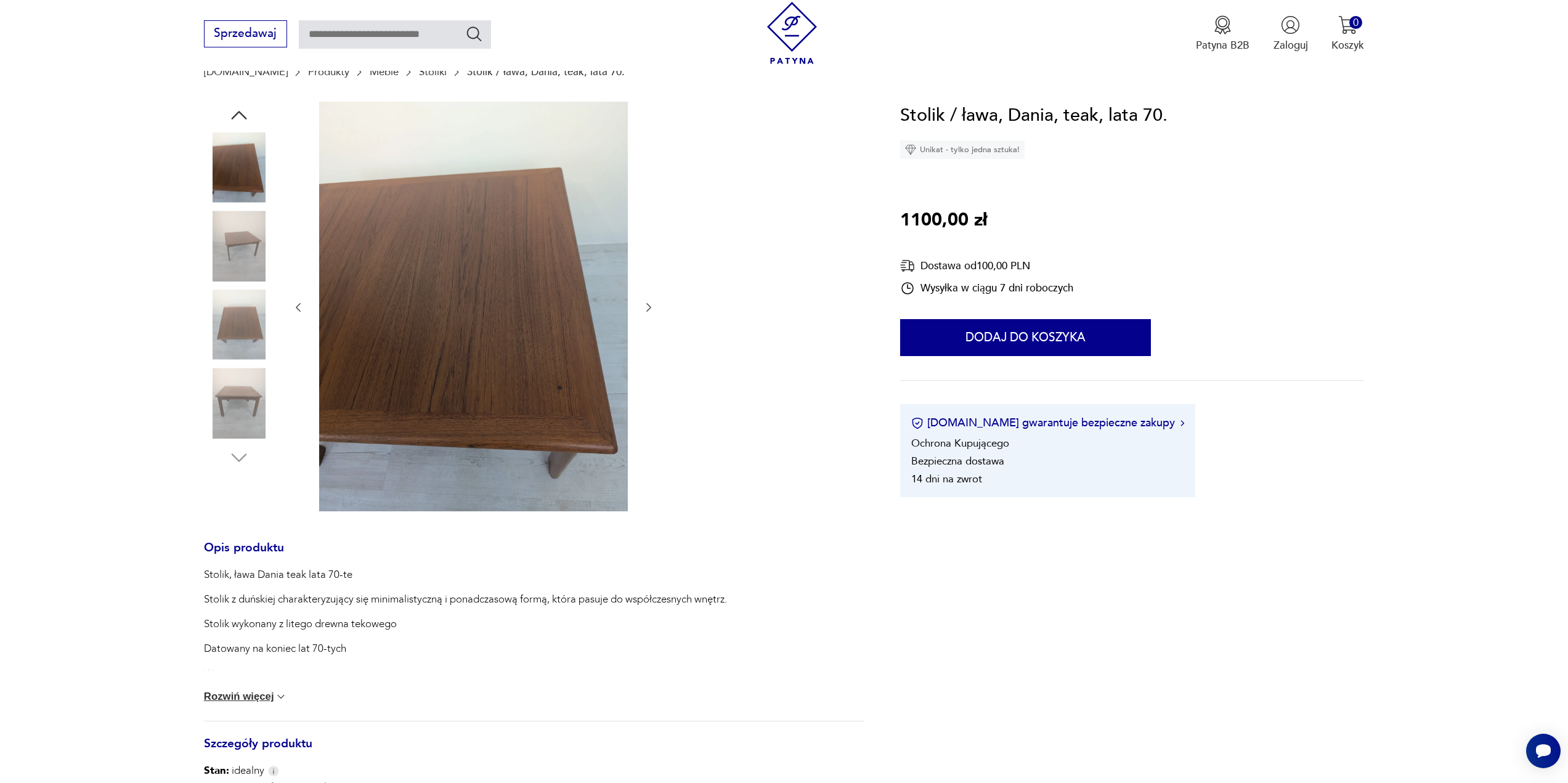
click at [234, 344] on img at bounding box center [239, 325] width 70 height 70
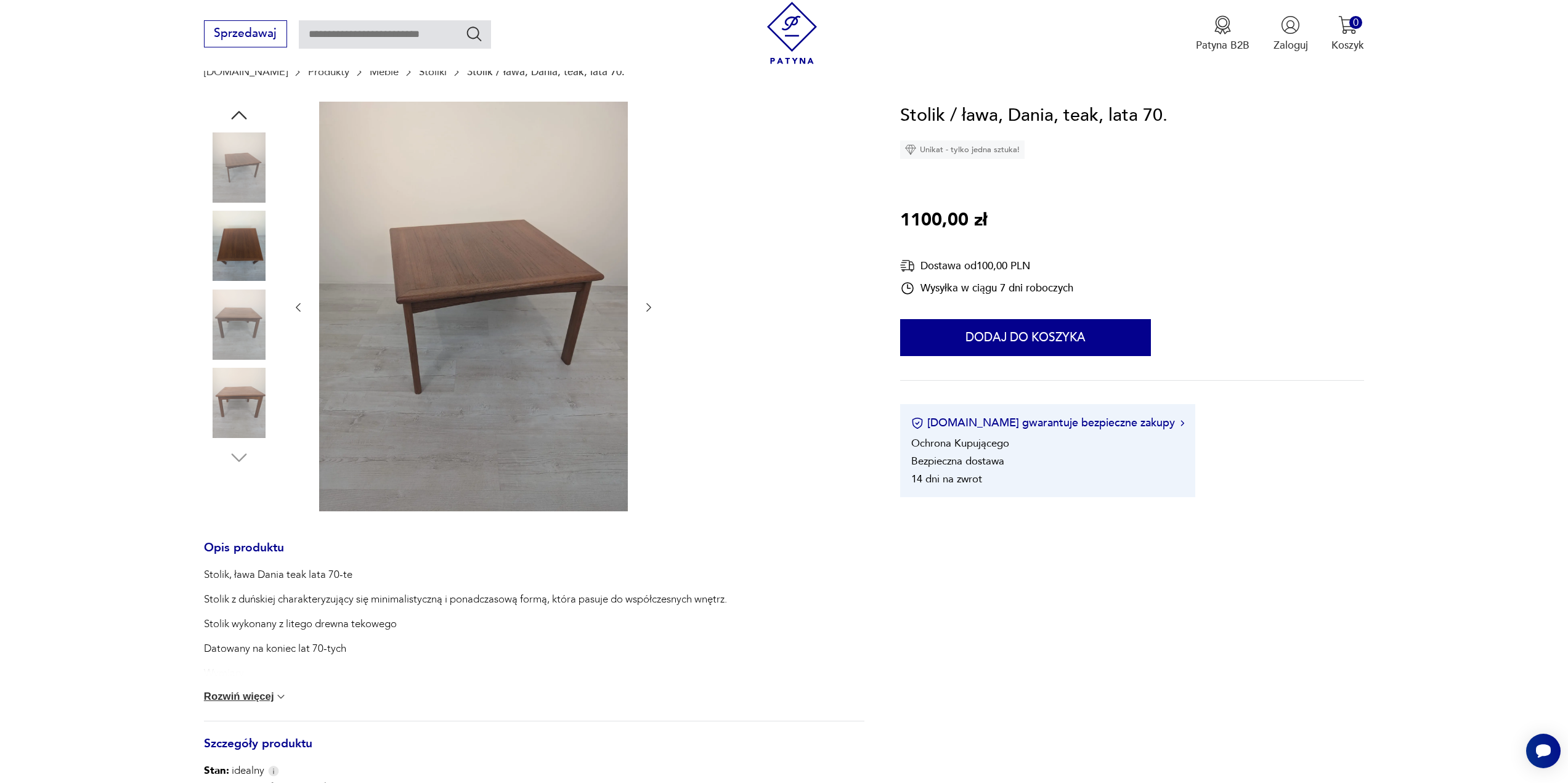
click at [234, 344] on img at bounding box center [239, 325] width 70 height 70
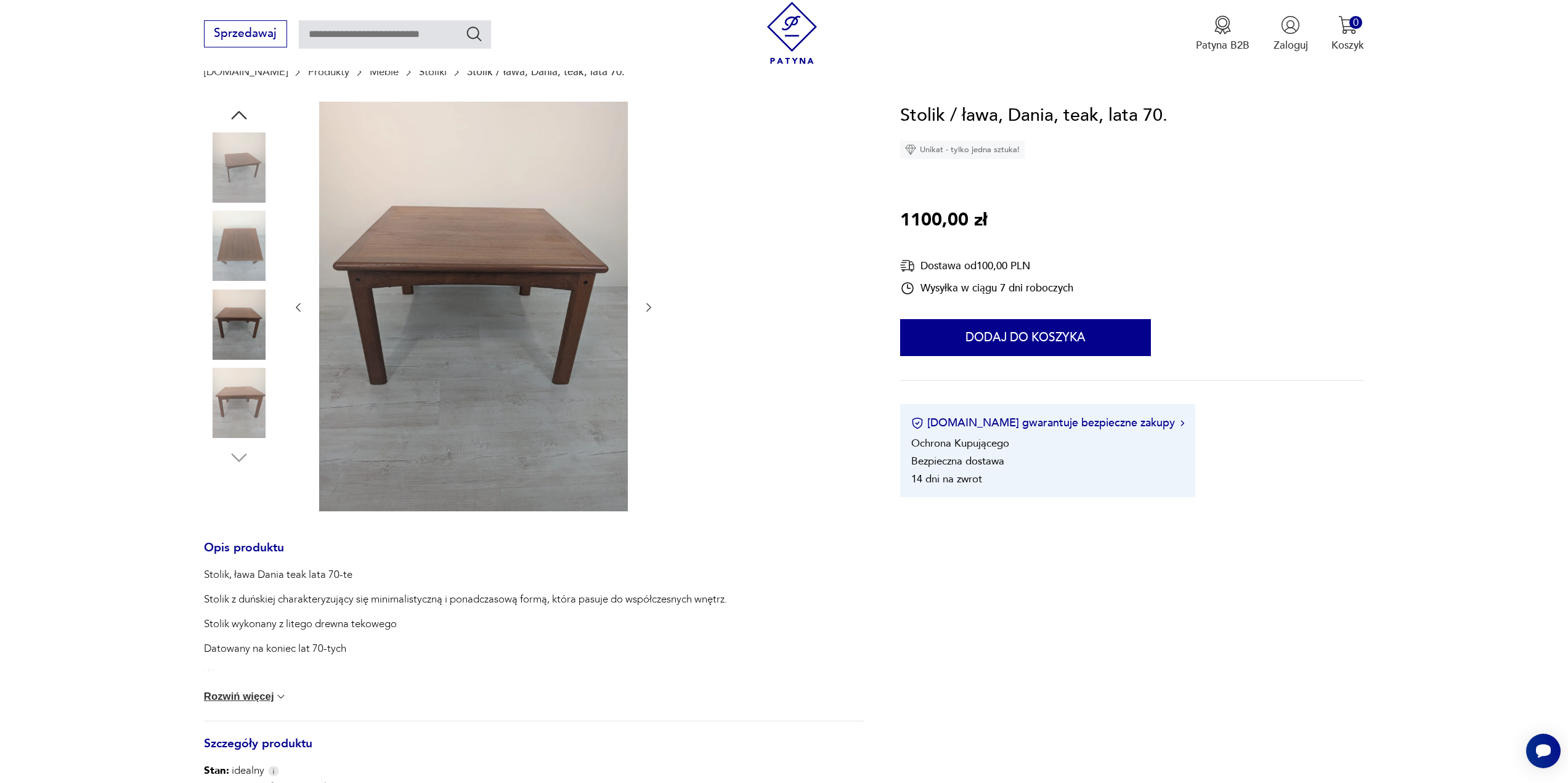
click at [246, 233] on img at bounding box center [239, 246] width 70 height 70
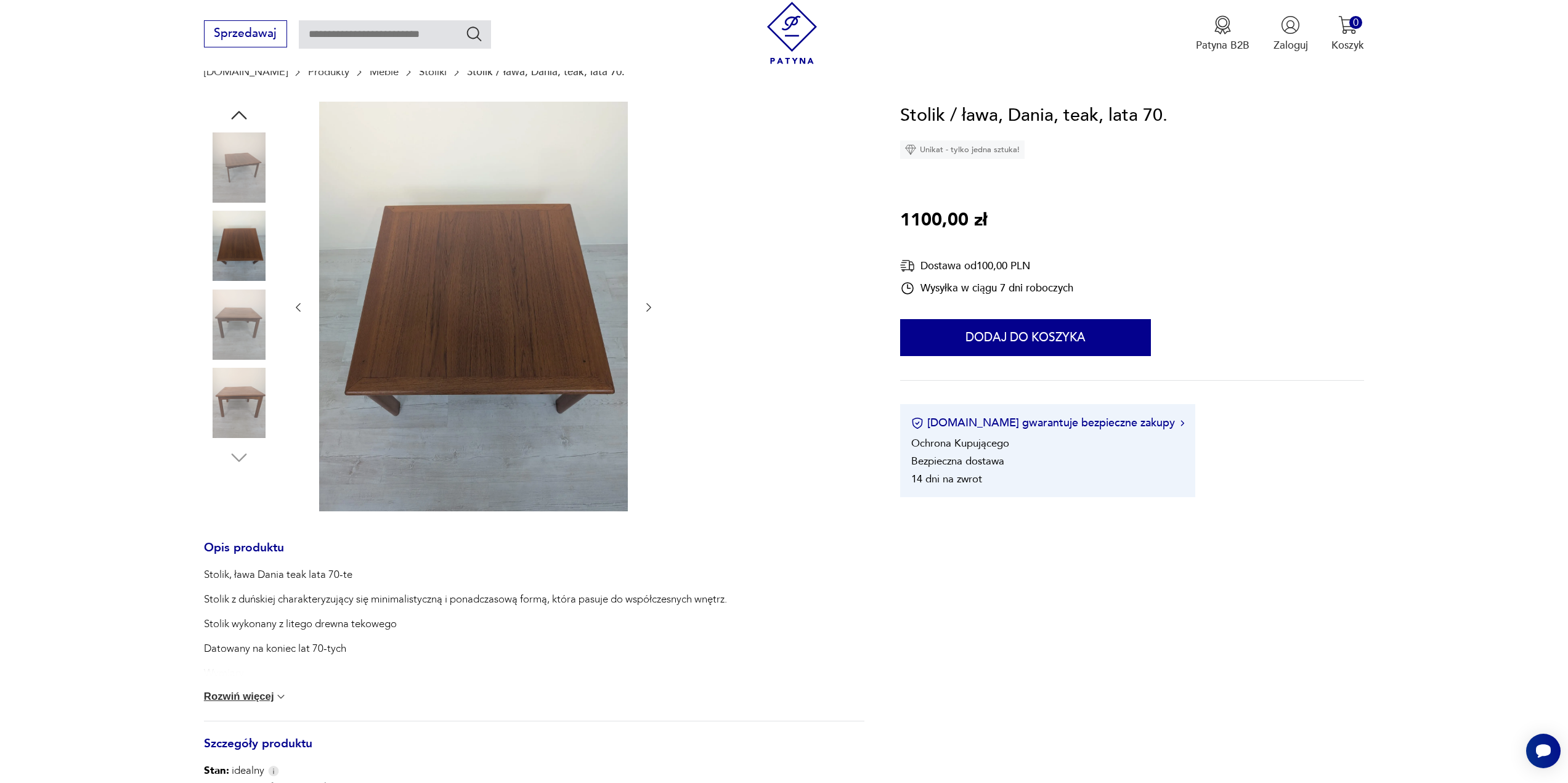
click at [247, 178] on img at bounding box center [239, 168] width 70 height 70
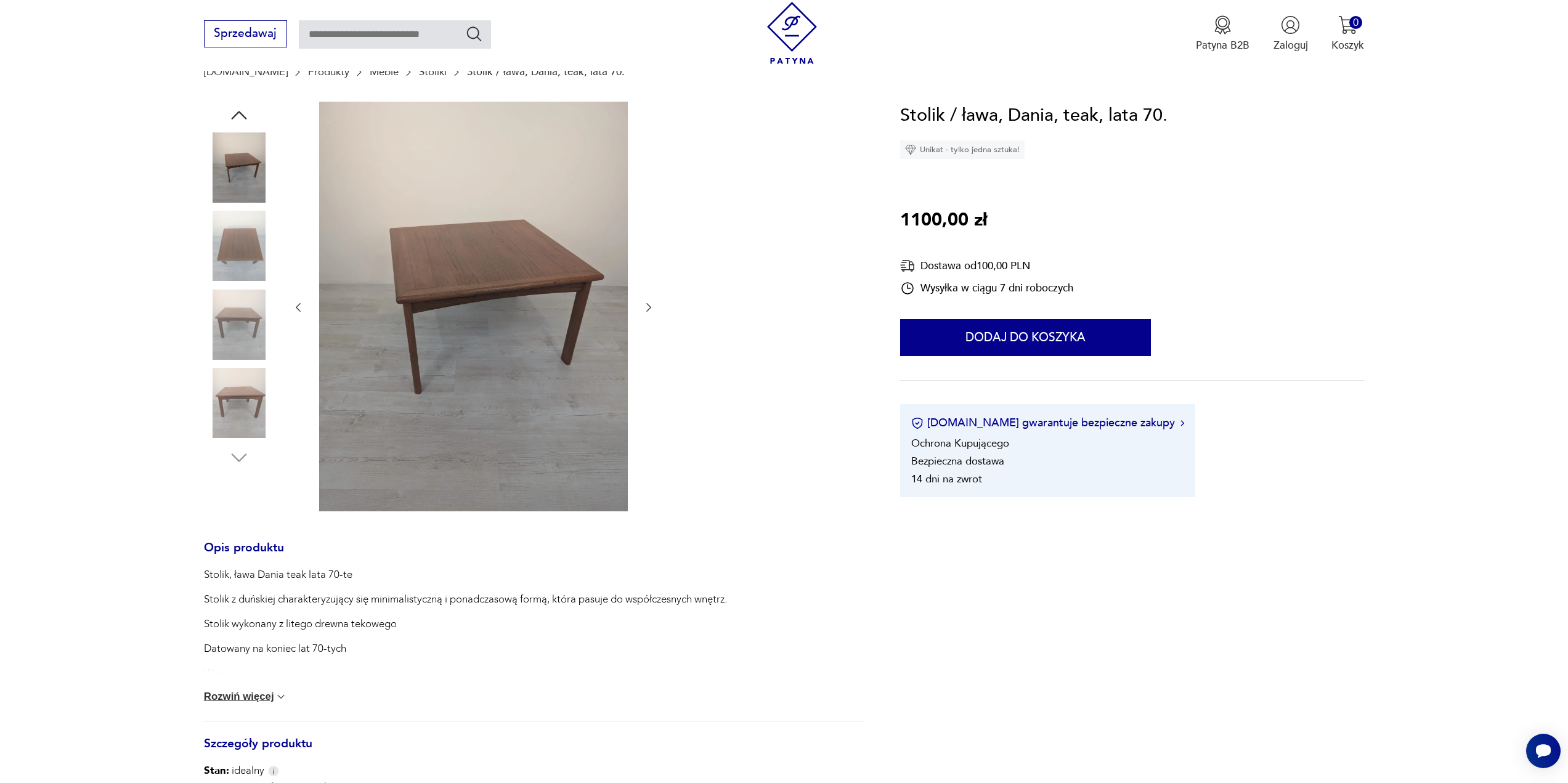
click at [250, 269] on img at bounding box center [239, 246] width 70 height 70
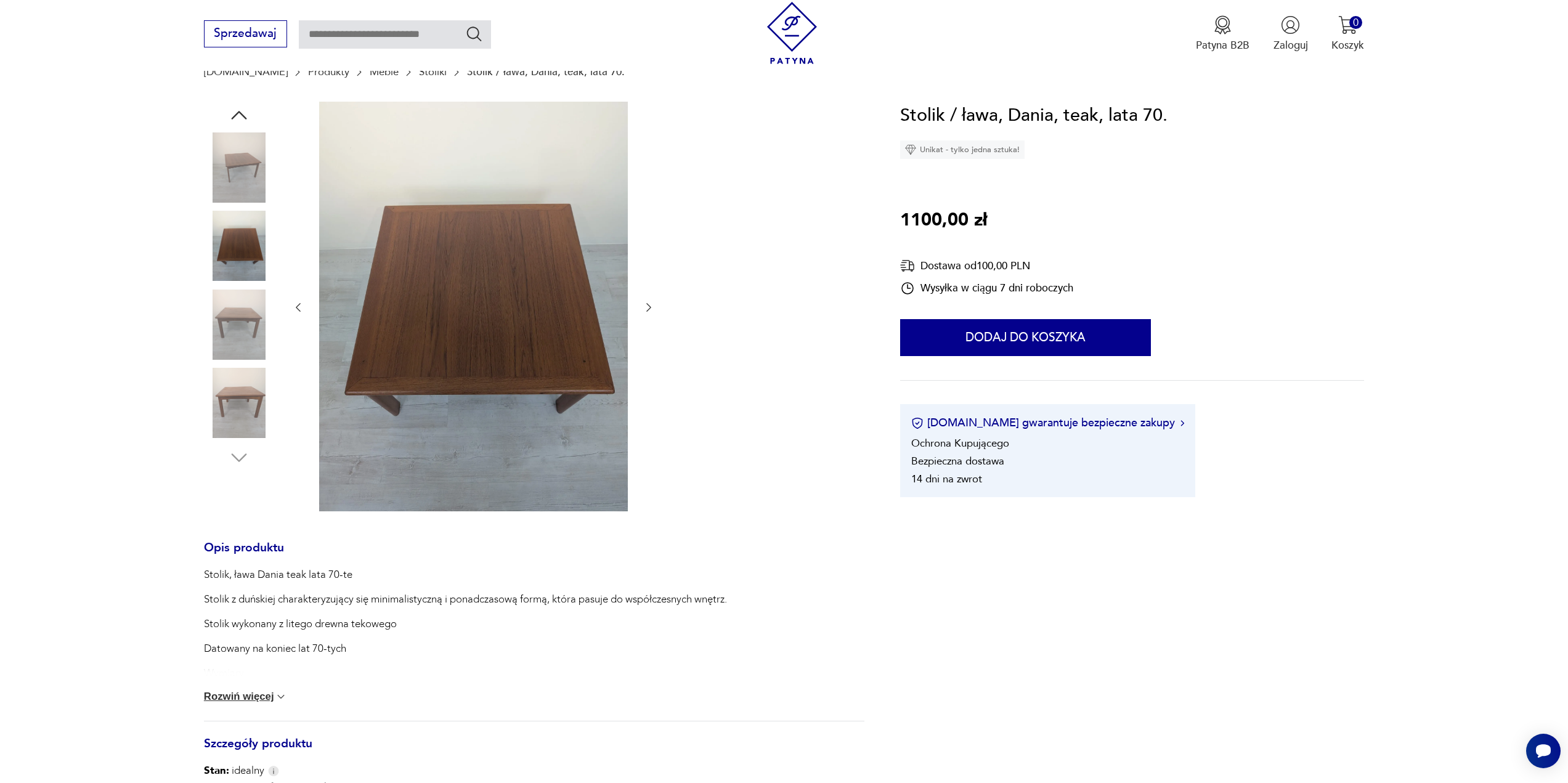
click at [423, 302] on img at bounding box center [473, 307] width 309 height 409
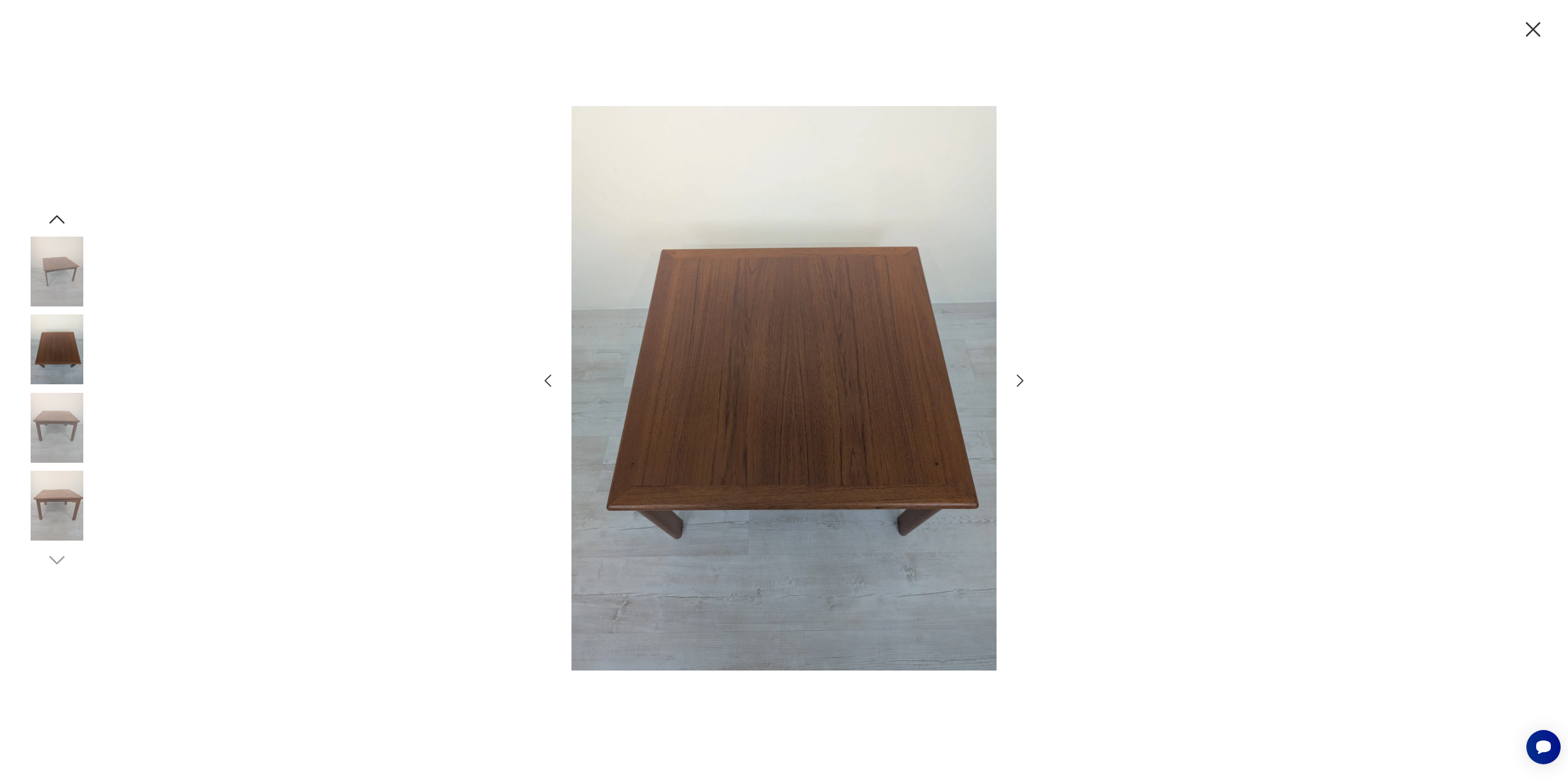
click at [80, 447] on img at bounding box center [57, 427] width 70 height 70
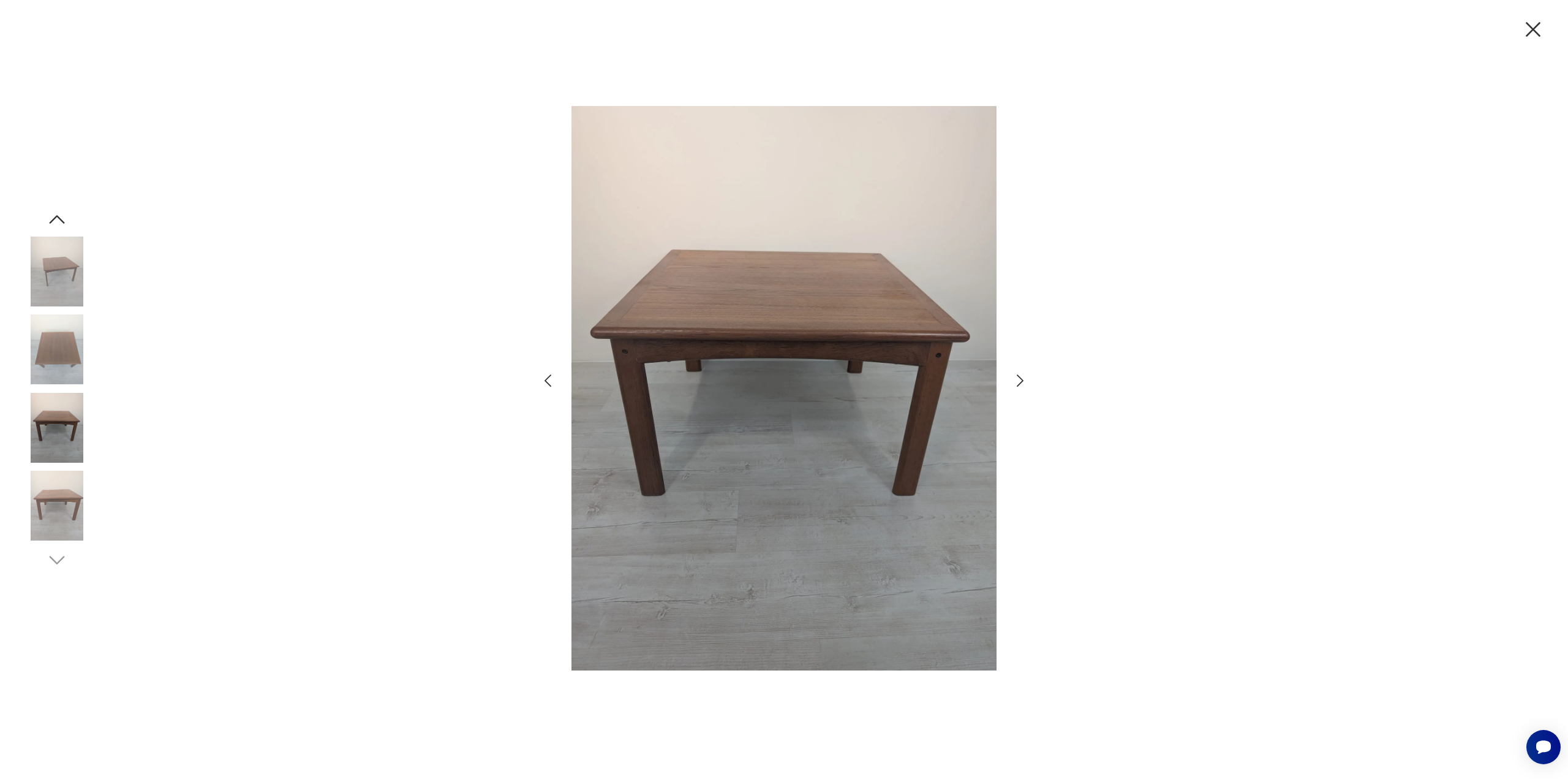
click at [52, 498] on img at bounding box center [57, 506] width 70 height 70
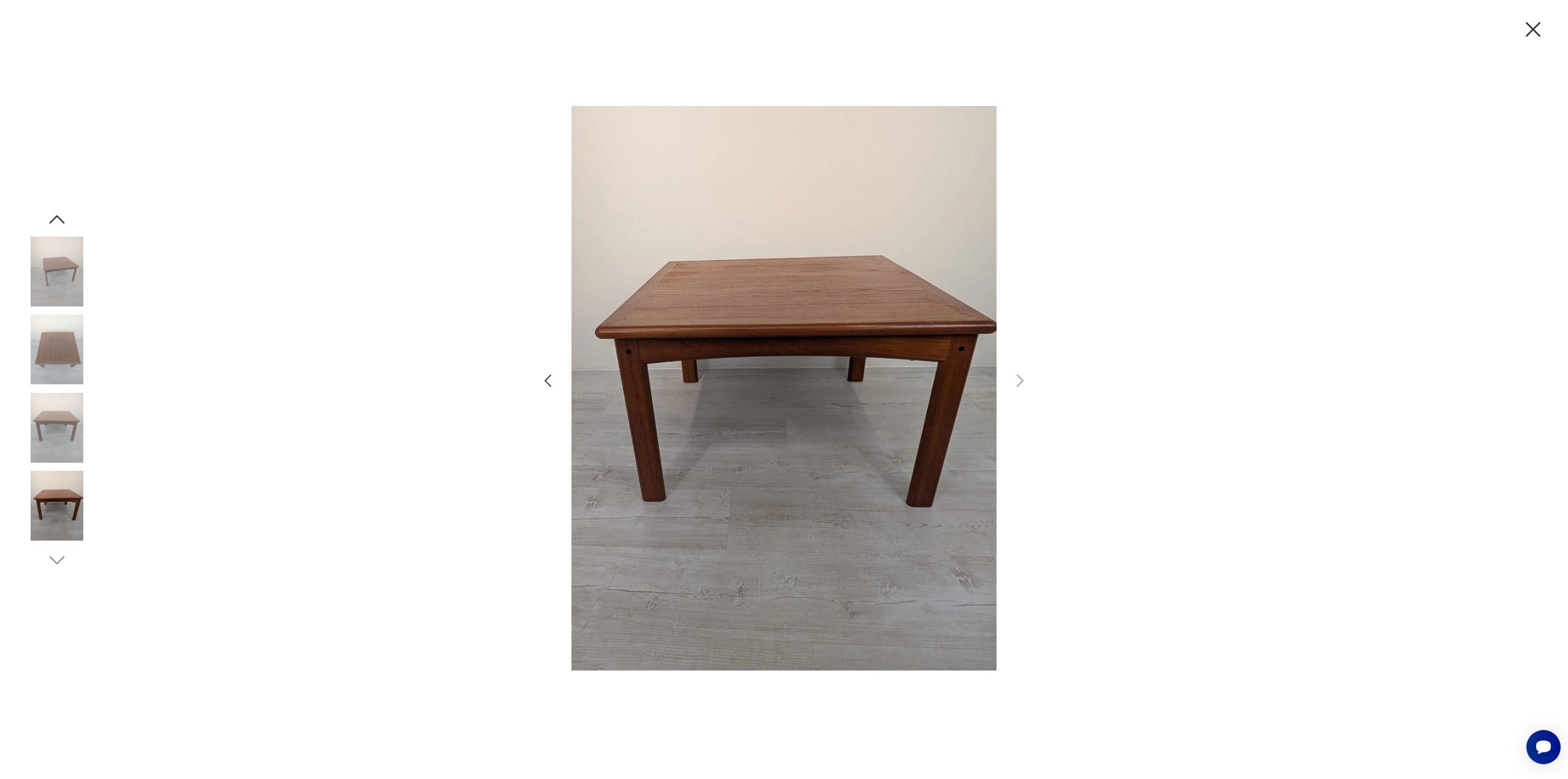
click at [57, 314] on img at bounding box center [57, 349] width 70 height 70
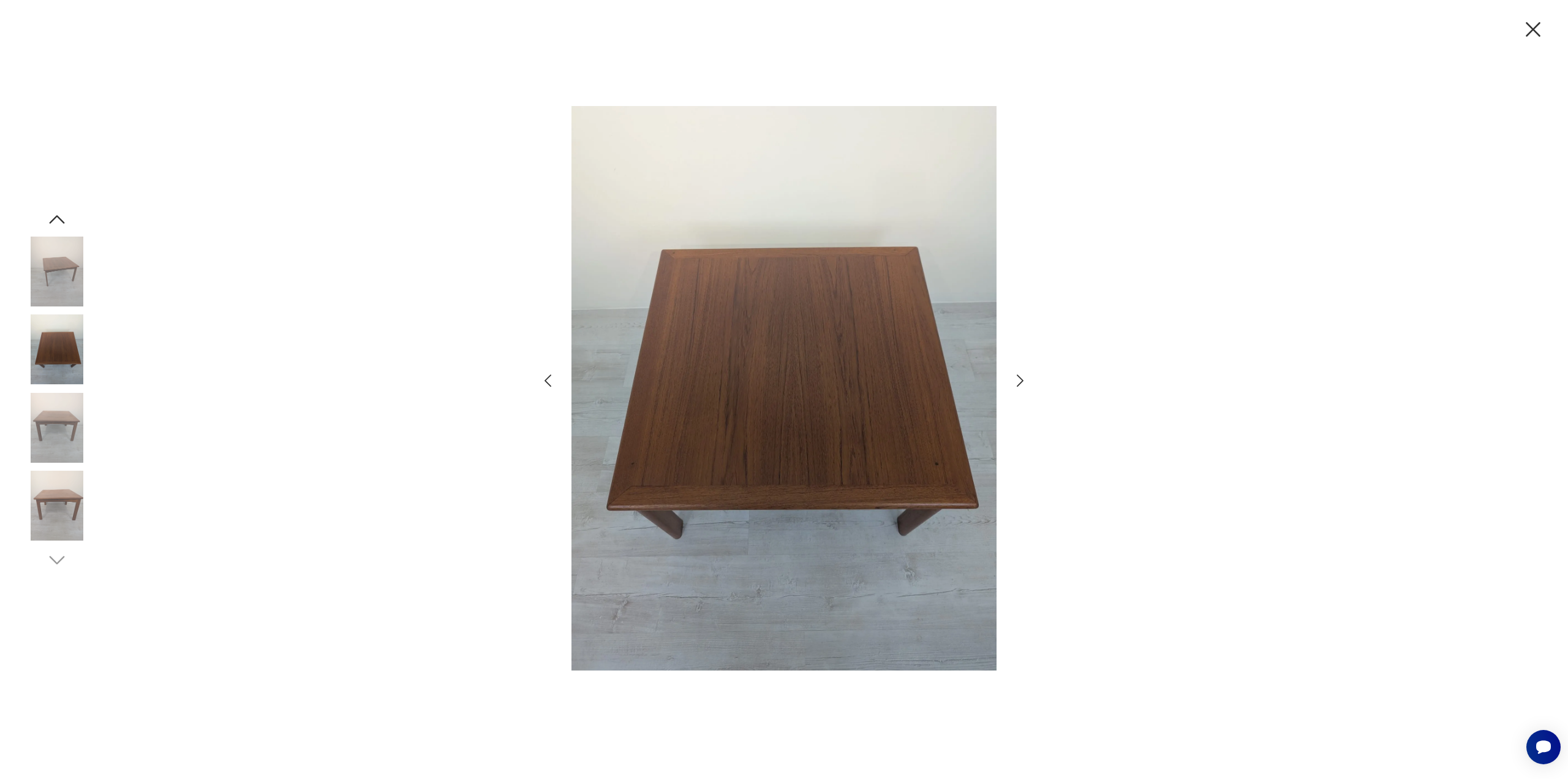
click at [784, 345] on img at bounding box center [784, 389] width 425 height 613
click at [51, 351] on img at bounding box center [57, 349] width 70 height 70
click at [43, 405] on img at bounding box center [57, 427] width 70 height 70
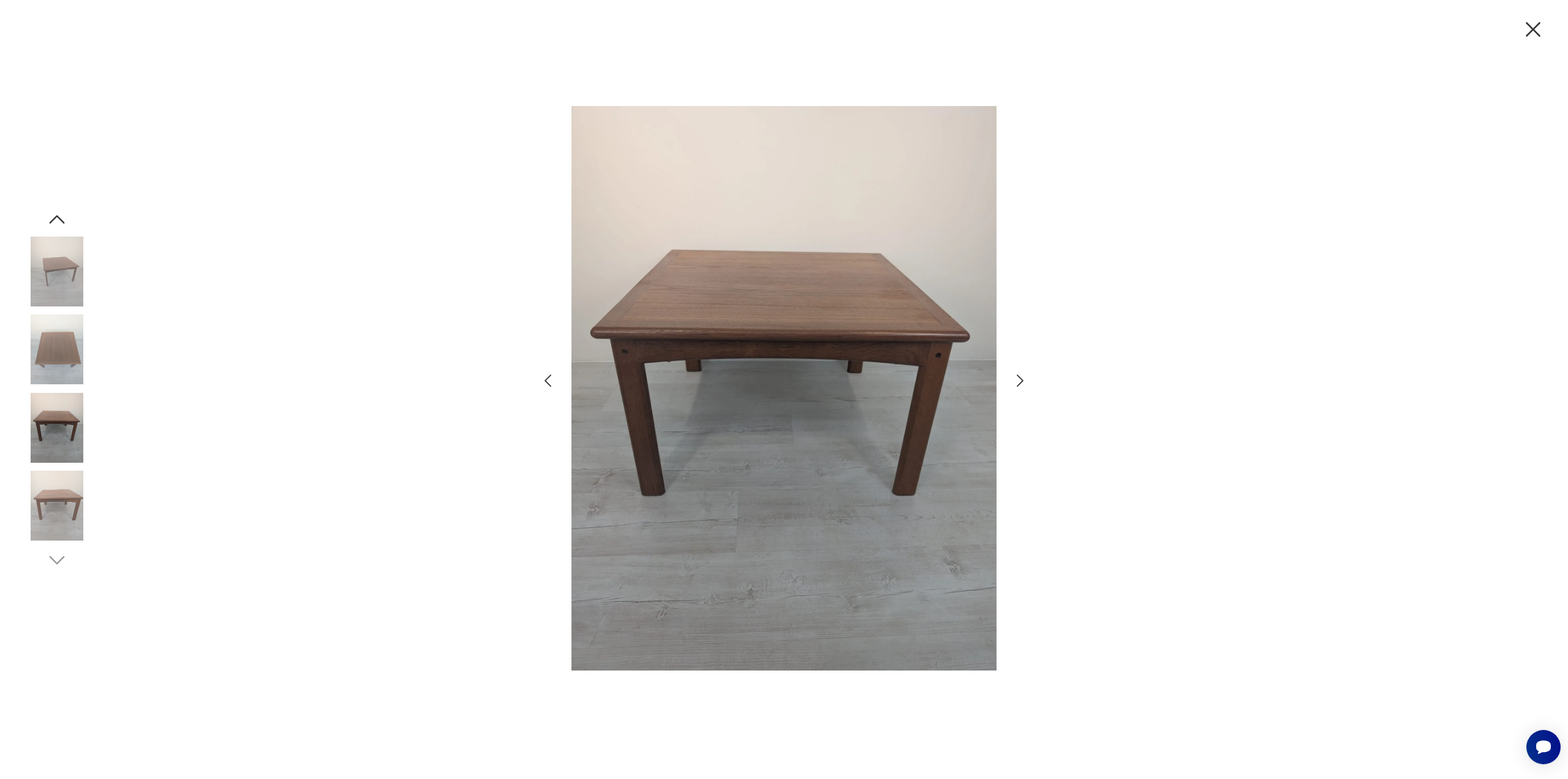
click at [68, 452] on img at bounding box center [57, 427] width 70 height 70
click at [56, 482] on img at bounding box center [57, 506] width 70 height 70
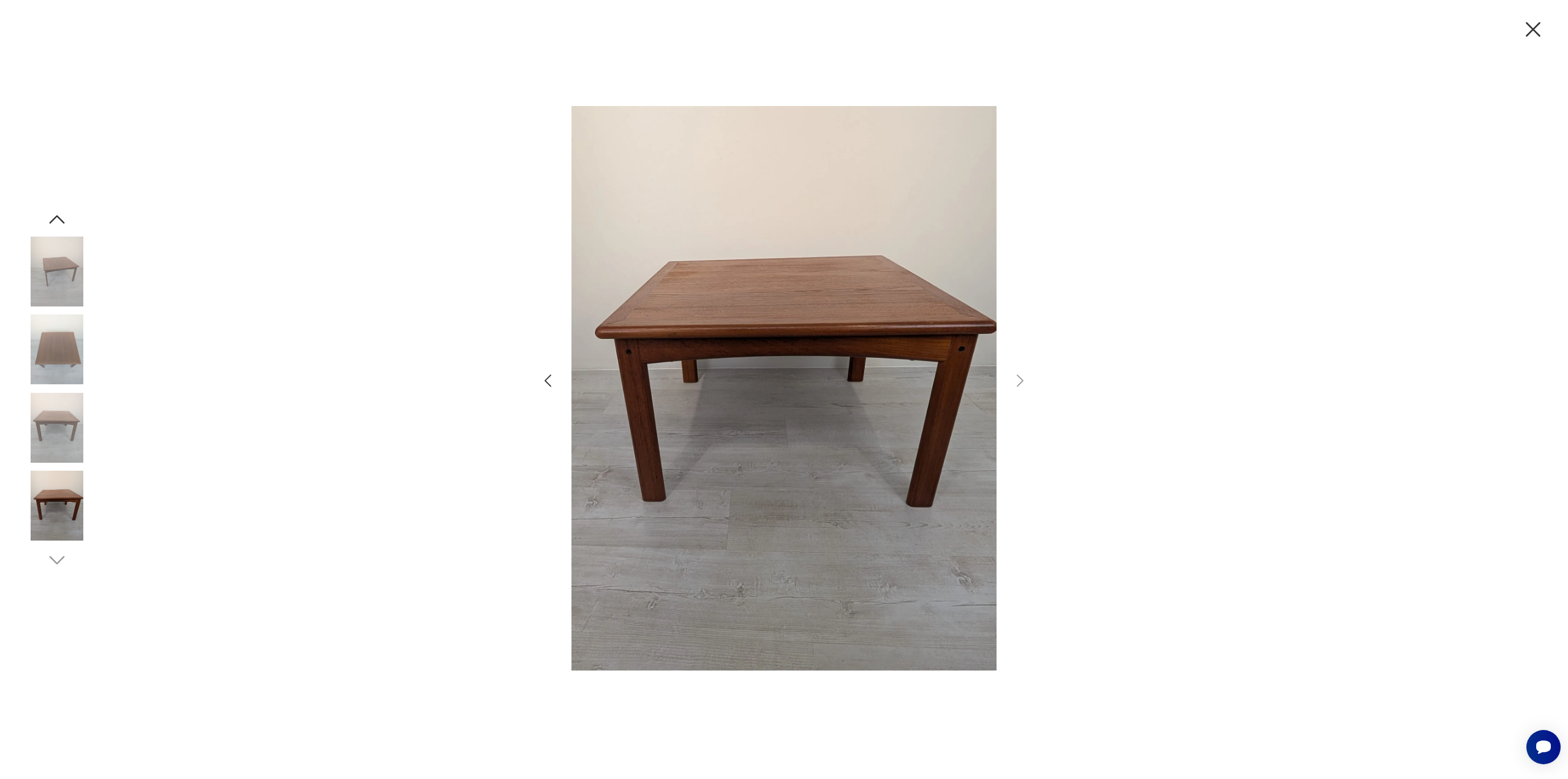
click at [71, 343] on img at bounding box center [57, 349] width 70 height 70
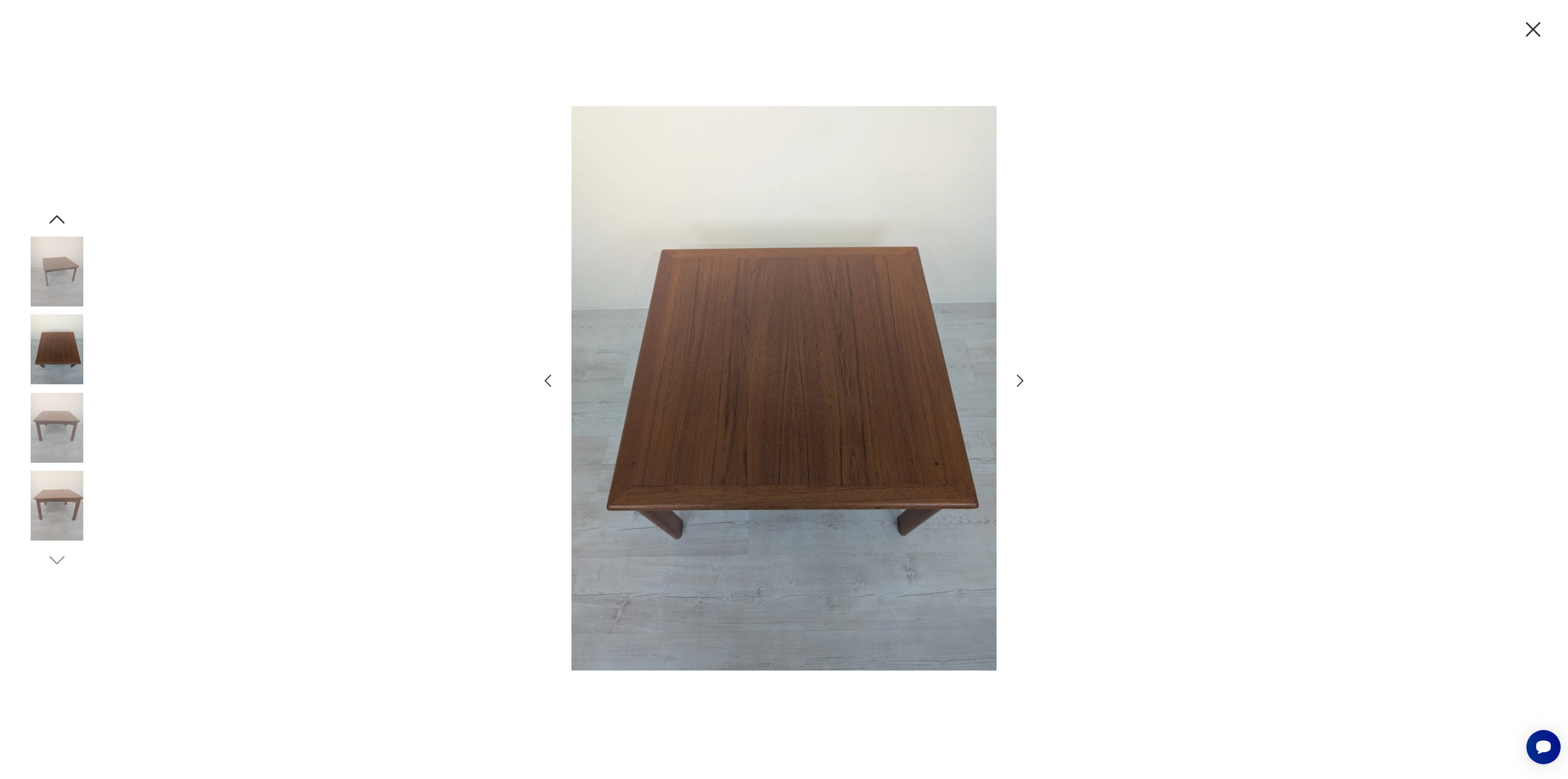
click at [48, 438] on img at bounding box center [57, 427] width 70 height 70
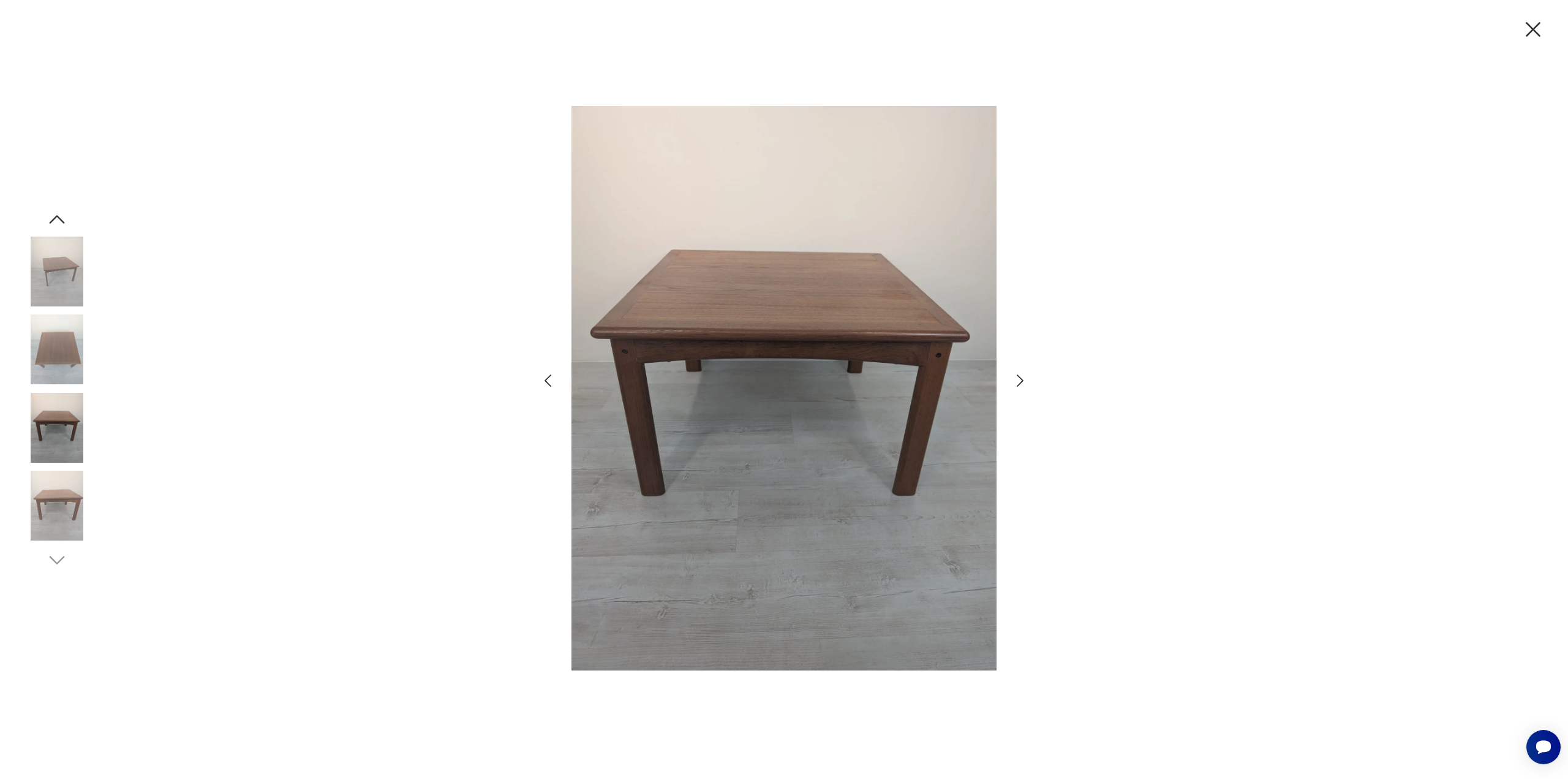
click at [75, 295] on img at bounding box center [57, 271] width 70 height 70
